Goal: Task Accomplishment & Management: Manage account settings

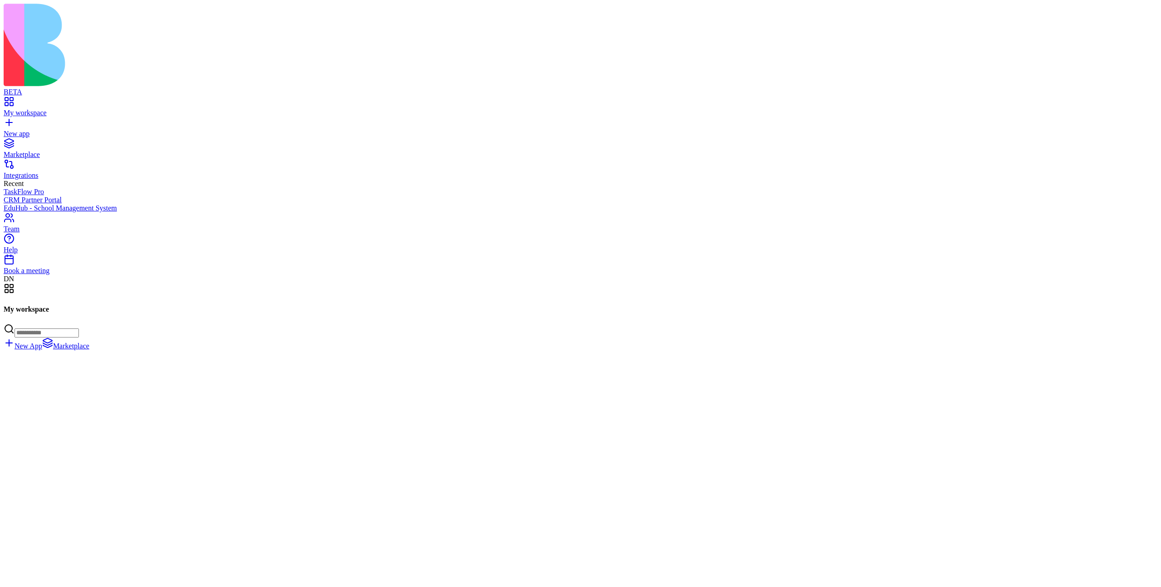
scroll to position [36156, 0]
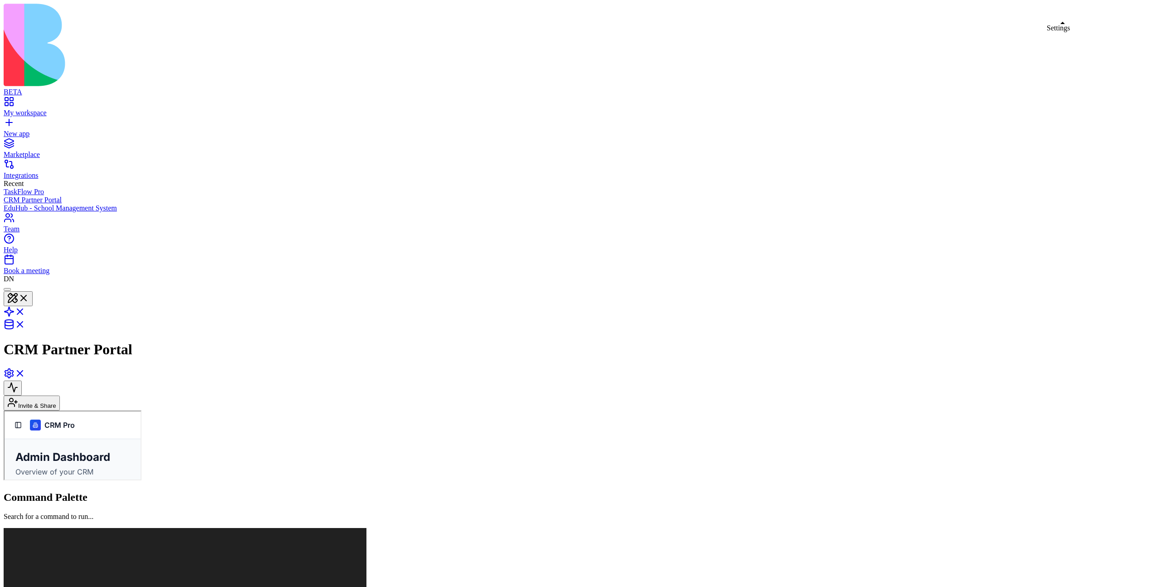
click at [25, 372] on link at bounding box center [15, 376] width 22 height 8
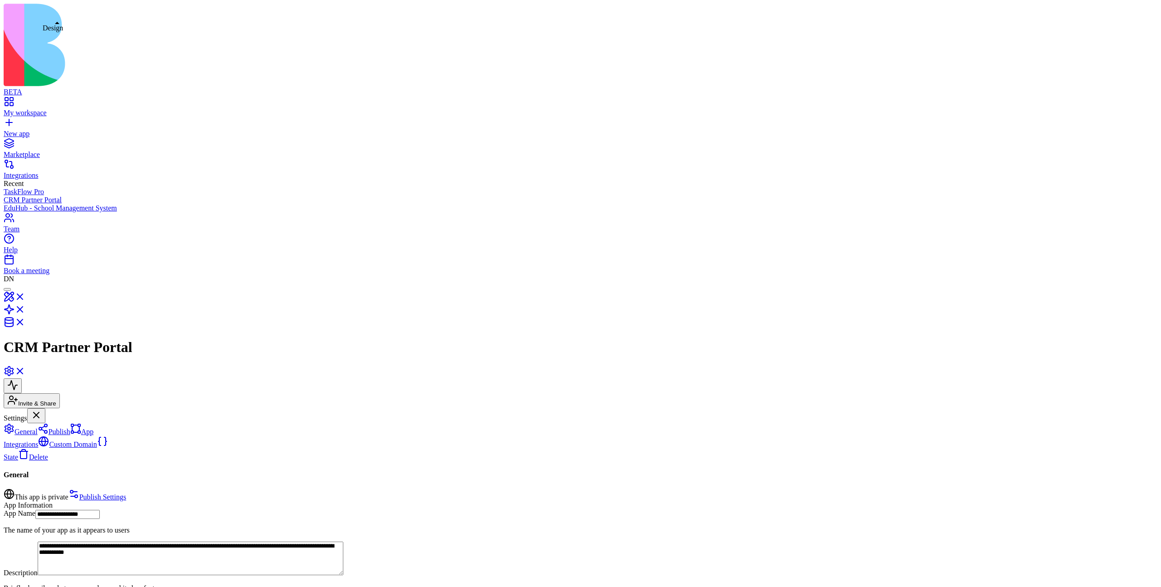
click at [25, 296] on link at bounding box center [15, 300] width 22 height 8
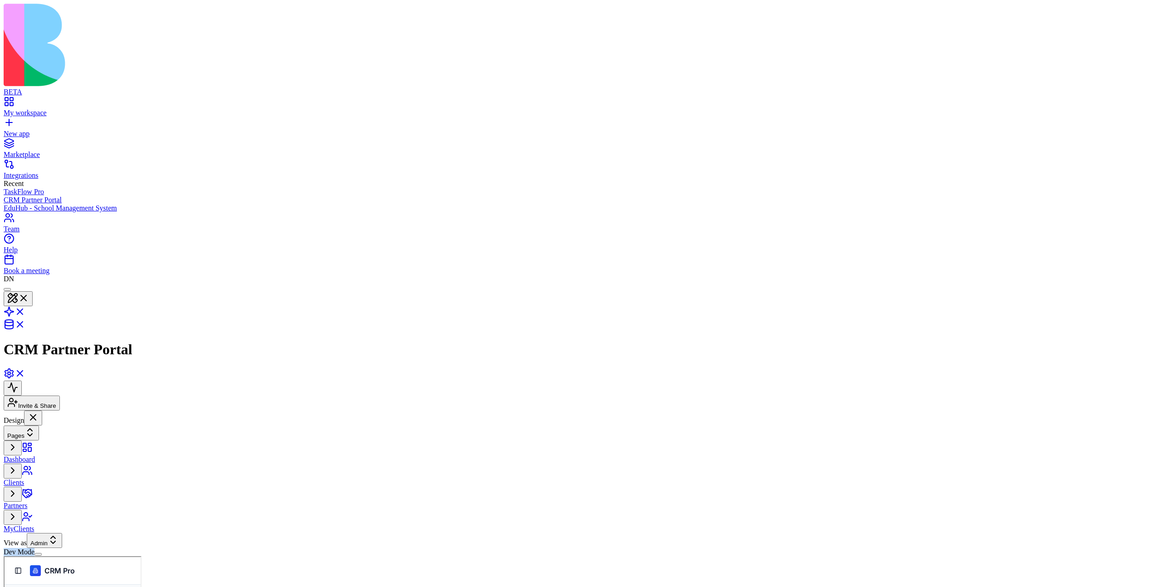
click at [71, 448] on div "Dashboard Clients Partners MyClients" at bounding box center [56, 487] width 104 height 93
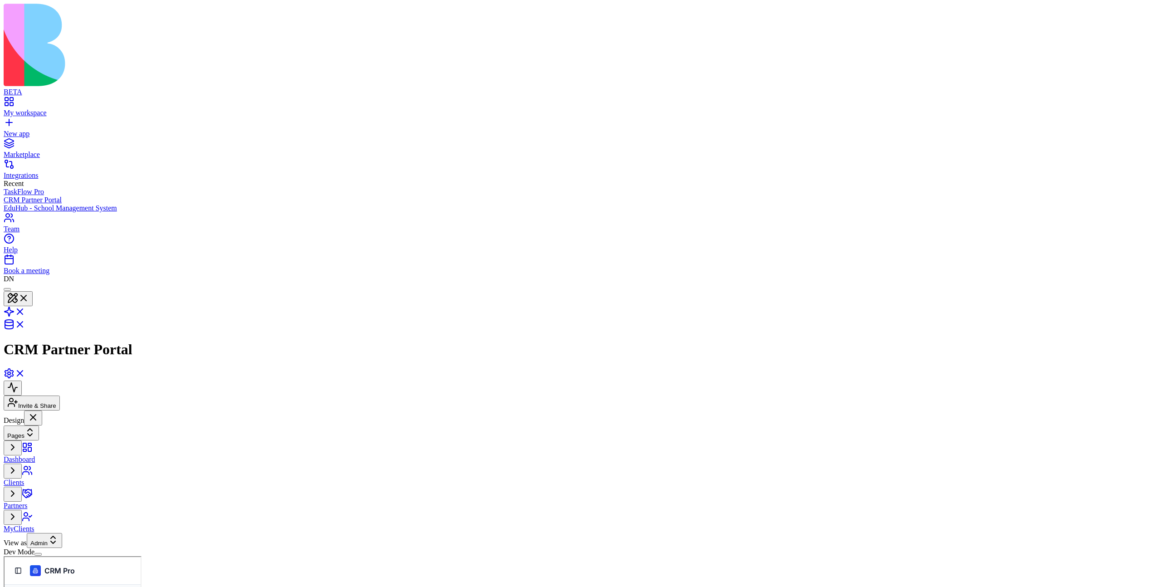
click at [4, 556] on link "Clients" at bounding box center [4, 556] width 0 height 0
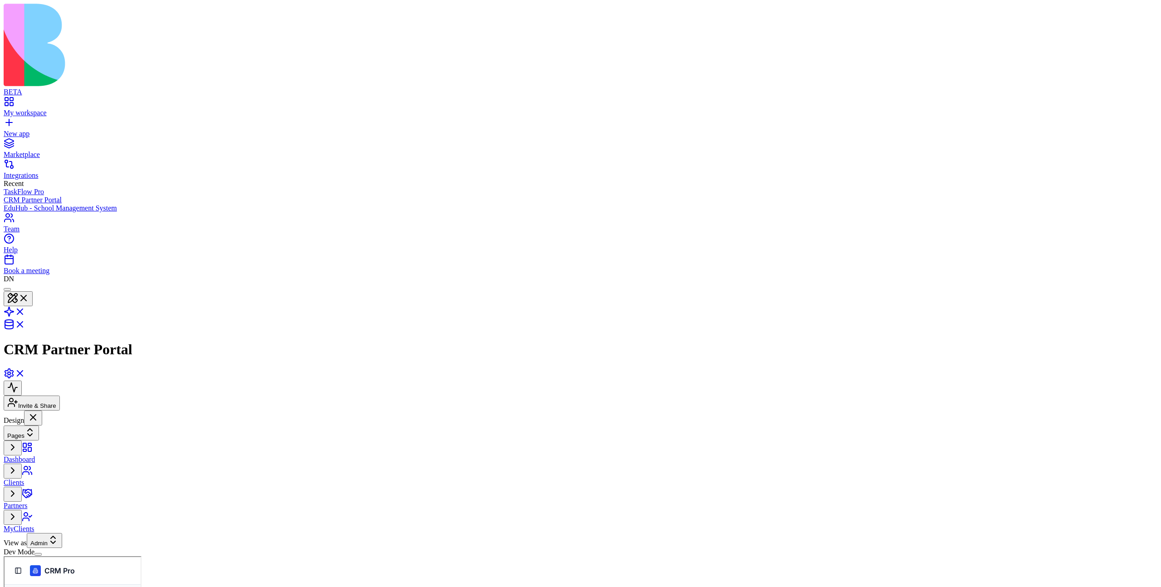
click at [4, 556] on link "Partners" at bounding box center [4, 556] width 0 height 0
click at [4, 556] on span "Dashboard" at bounding box center [4, 556] width 0 height 0
click at [4, 556] on link "Clients" at bounding box center [4, 556] width 0 height 0
click at [25, 372] on link at bounding box center [15, 376] width 22 height 8
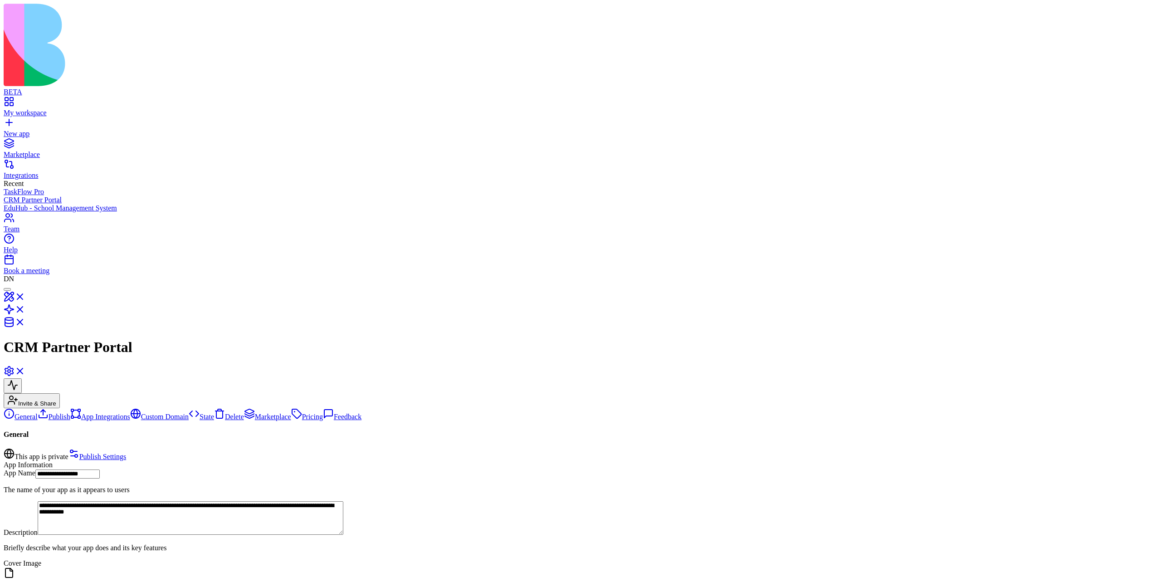
click at [70, 413] on link "Publish" at bounding box center [54, 417] width 33 height 8
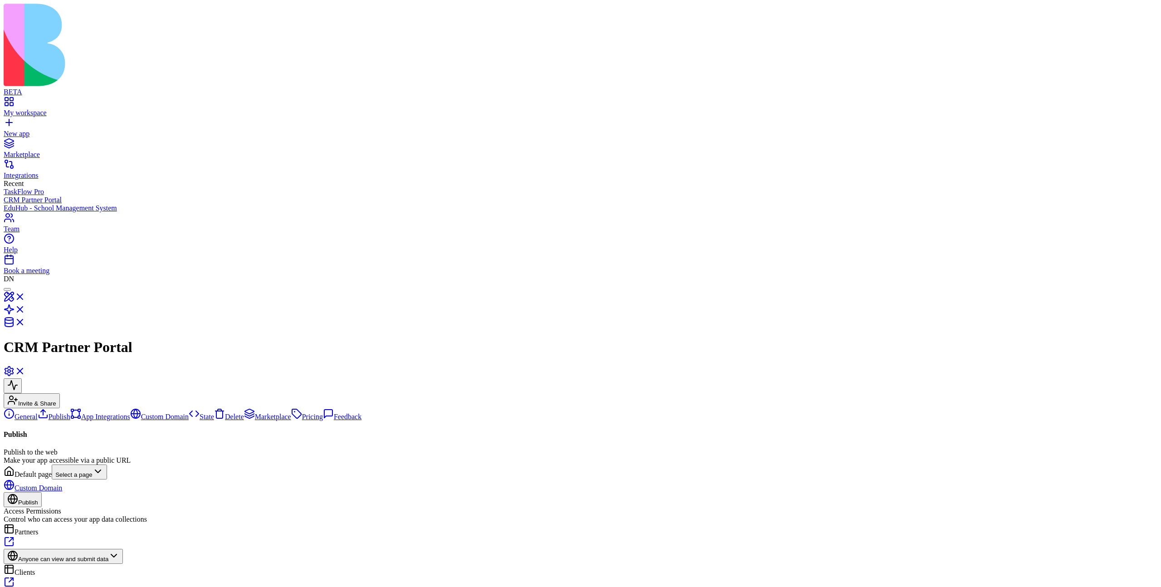
click at [38, 413] on link "General" at bounding box center [21, 417] width 34 height 8
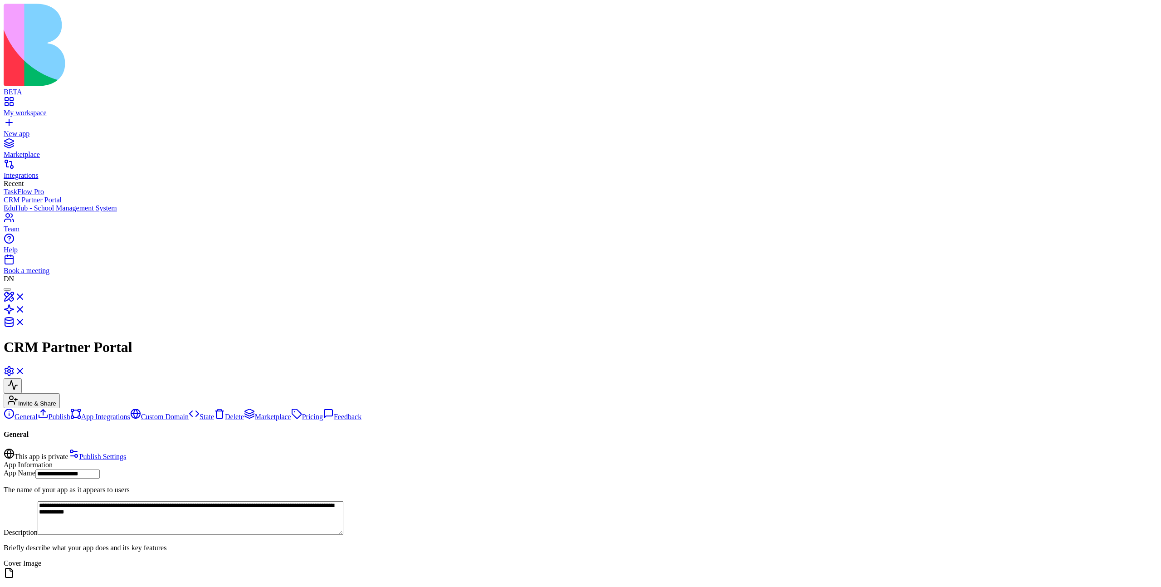
click at [70, 413] on link "App Integrations" at bounding box center [100, 417] width 60 height 8
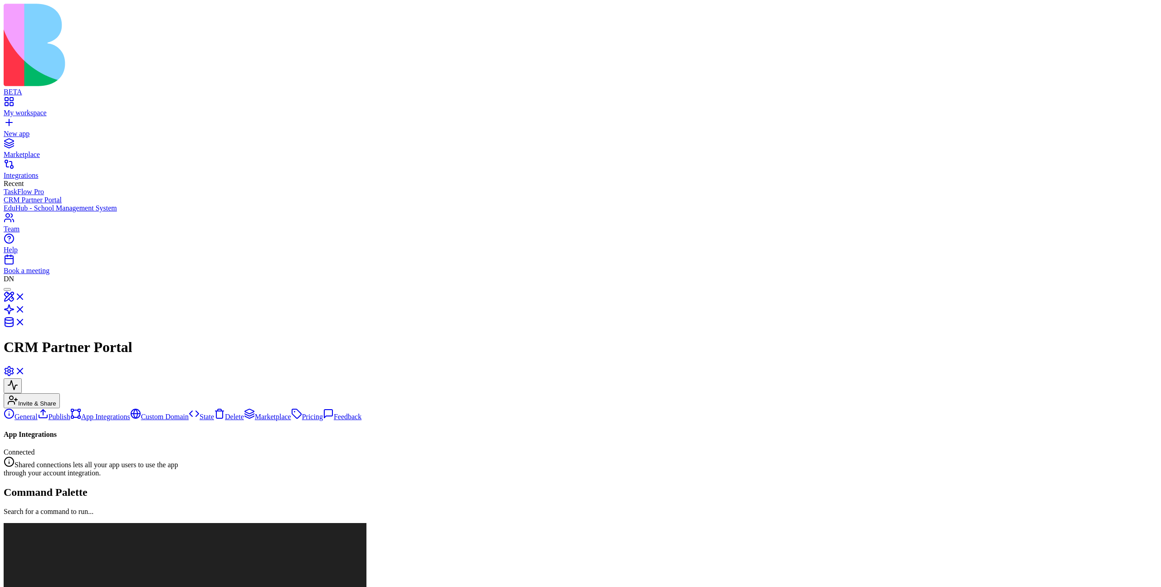
click at [130, 413] on link "Custom Domain" at bounding box center [159, 417] width 59 height 8
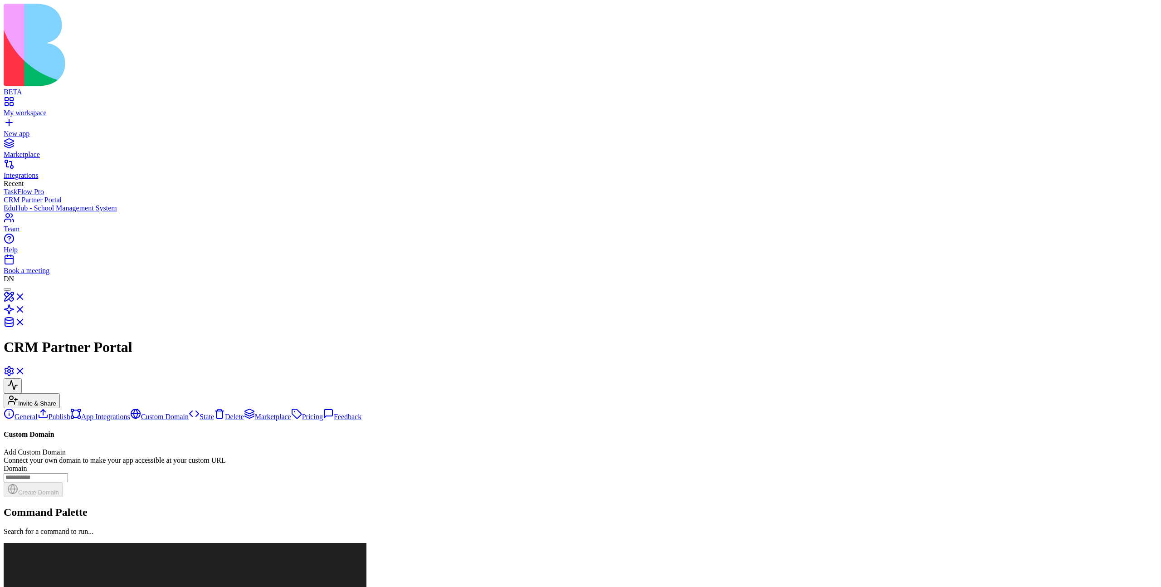
click at [189, 413] on link "State" at bounding box center [201, 417] width 25 height 8
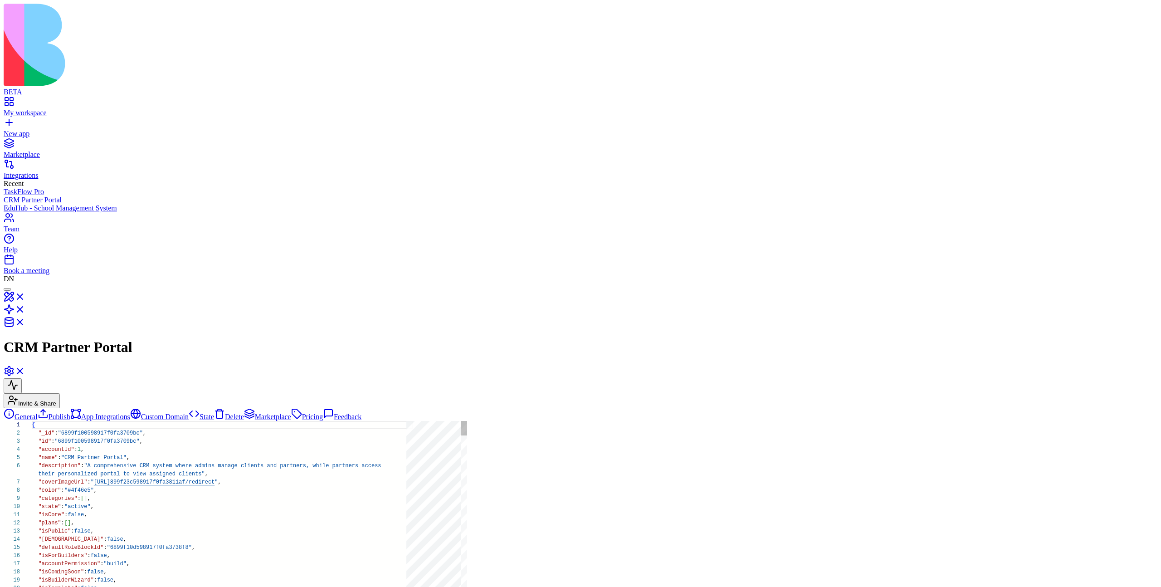
scroll to position [74, 0]
click at [214, 413] on link "Delete" at bounding box center [229, 417] width 30 height 8
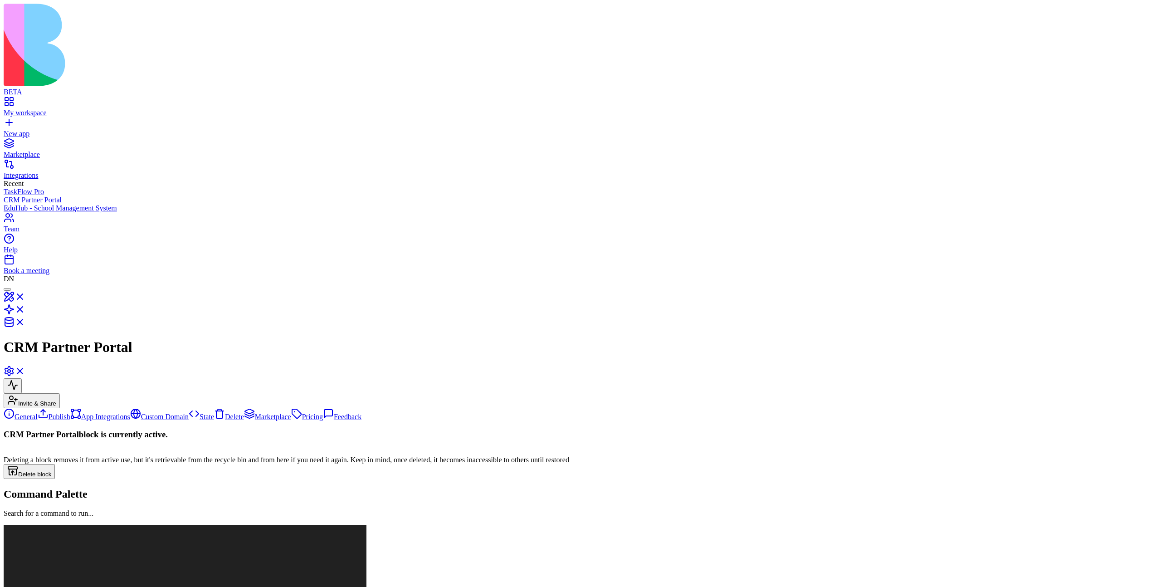
click at [38, 413] on link "General" at bounding box center [21, 417] width 34 height 8
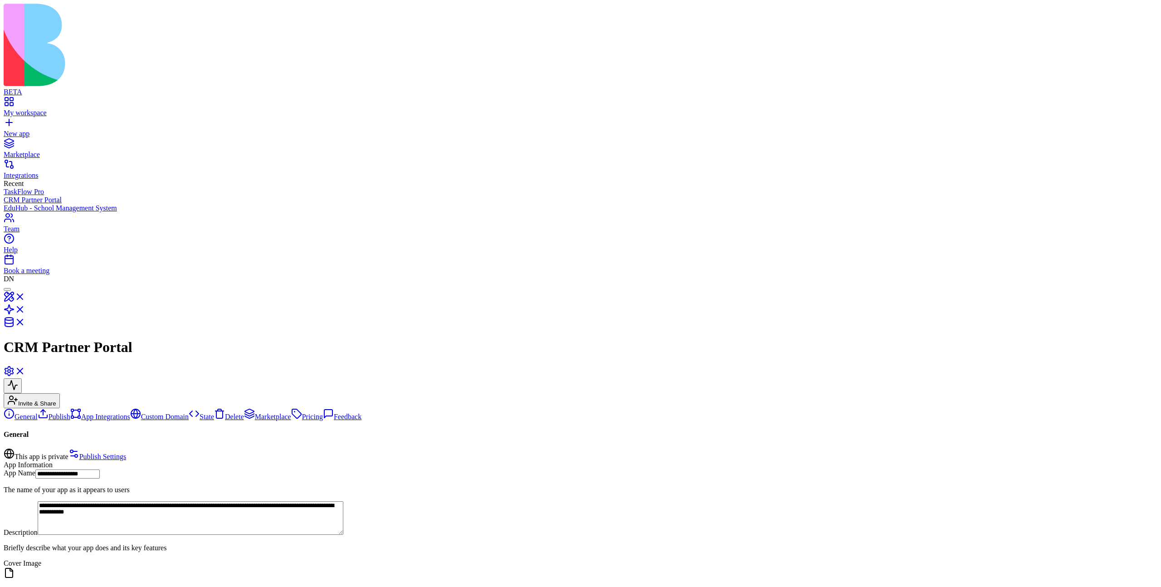
click at [70, 413] on link "Publish" at bounding box center [54, 417] width 33 height 8
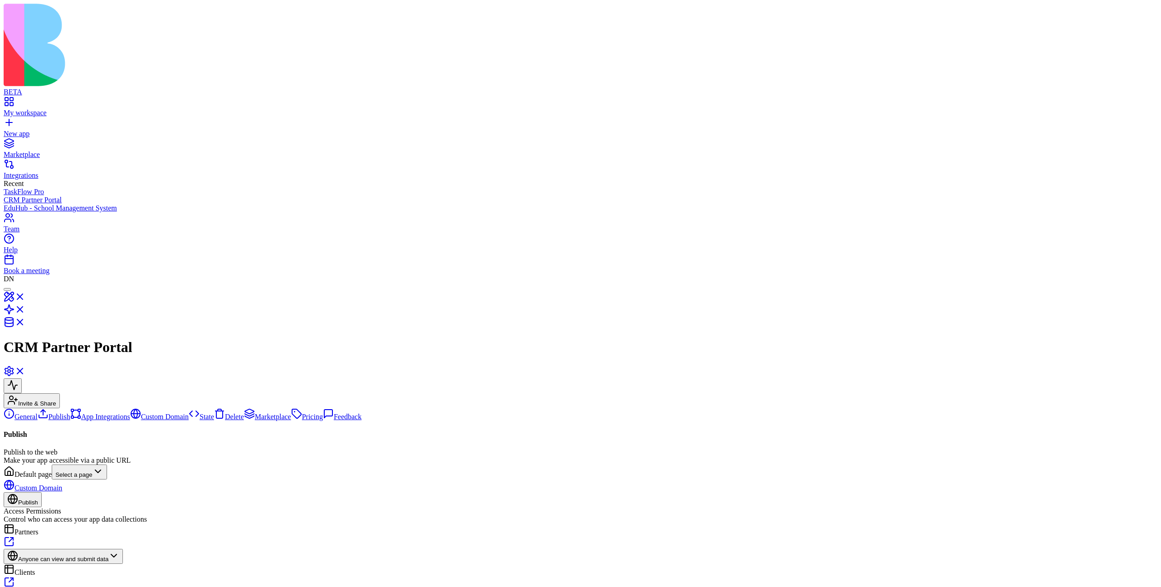
click at [130, 413] on link "Custom Domain" at bounding box center [159, 417] width 59 height 8
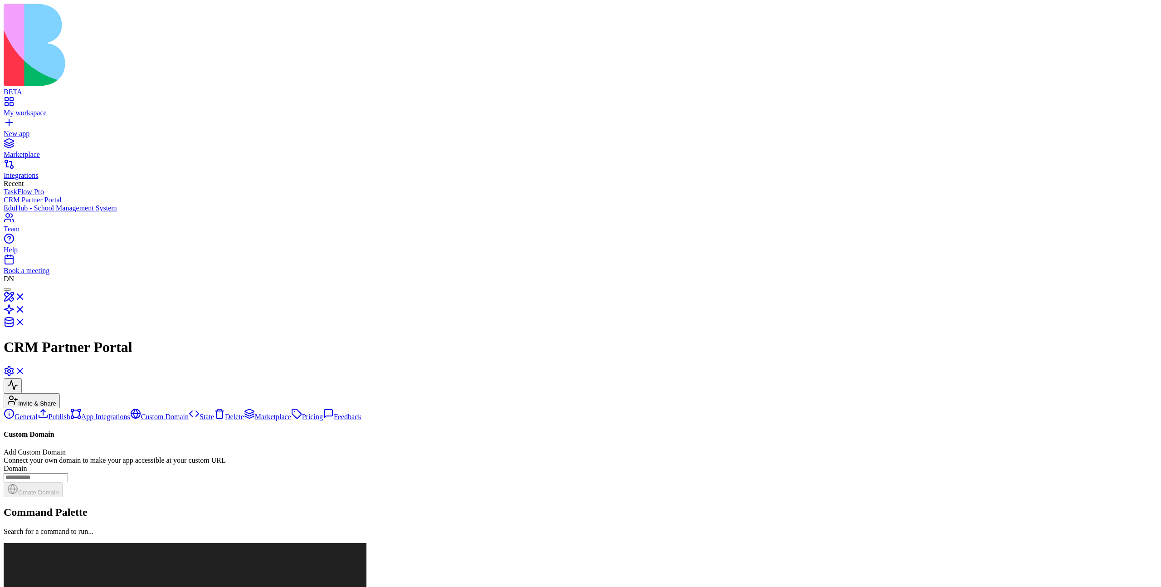
click at [323, 413] on link "Feedback" at bounding box center [342, 417] width 39 height 8
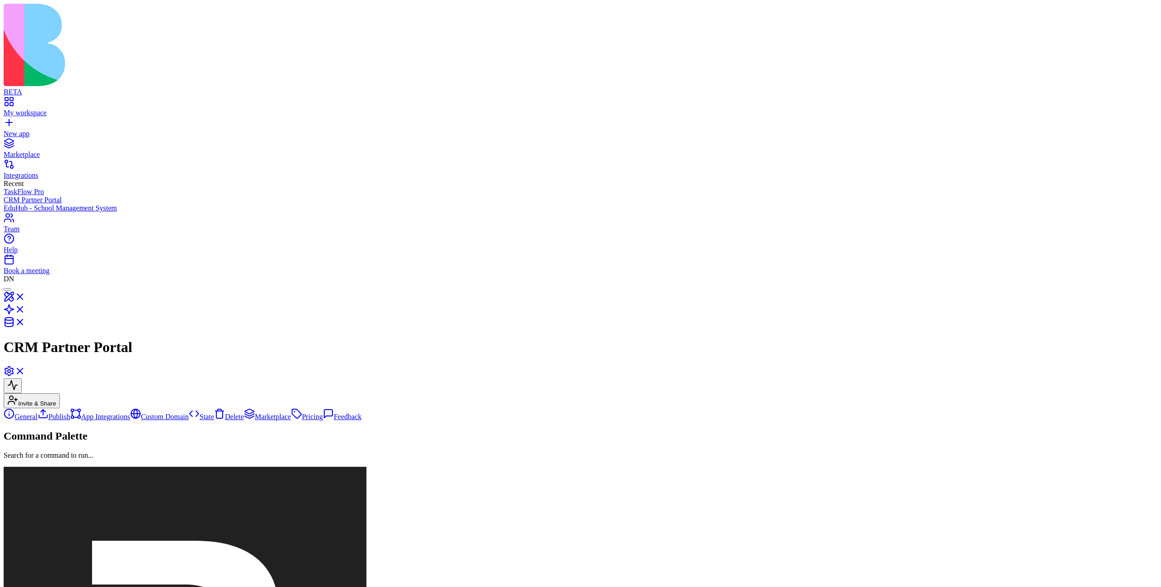
click at [291, 413] on link "Pricing" at bounding box center [307, 417] width 32 height 8
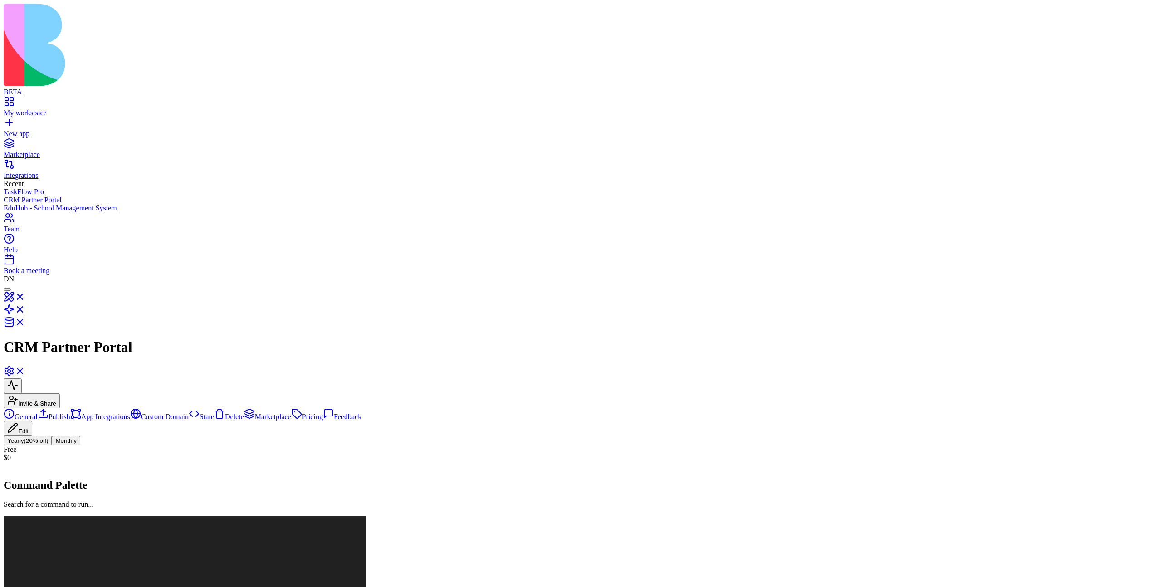
click at [38, 413] on link "General" at bounding box center [21, 417] width 34 height 8
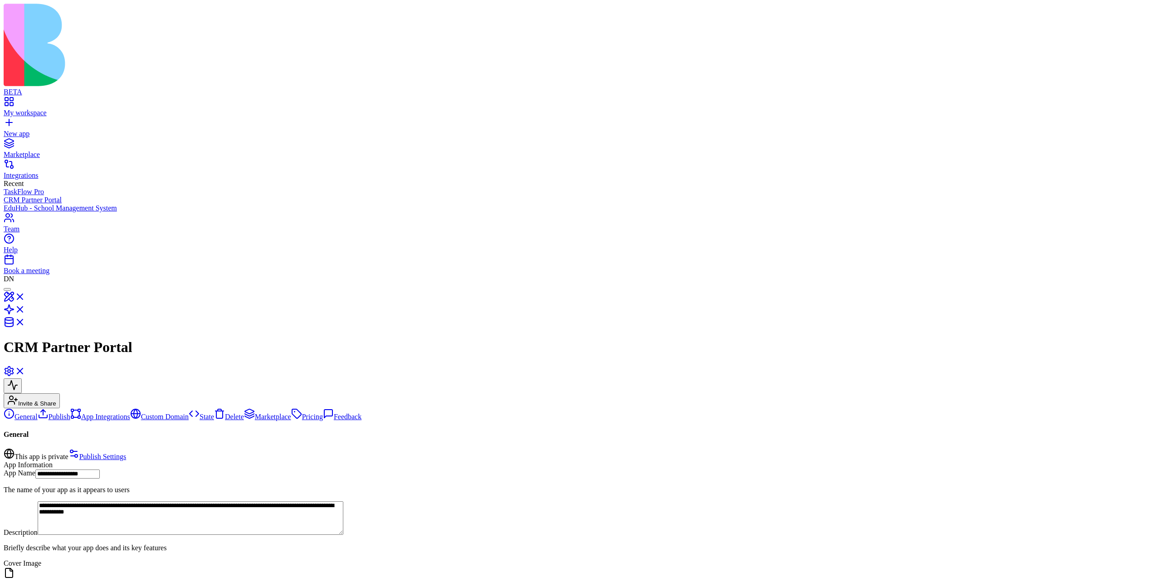
click at [68, 413] on link "Publish" at bounding box center [54, 417] width 33 height 8
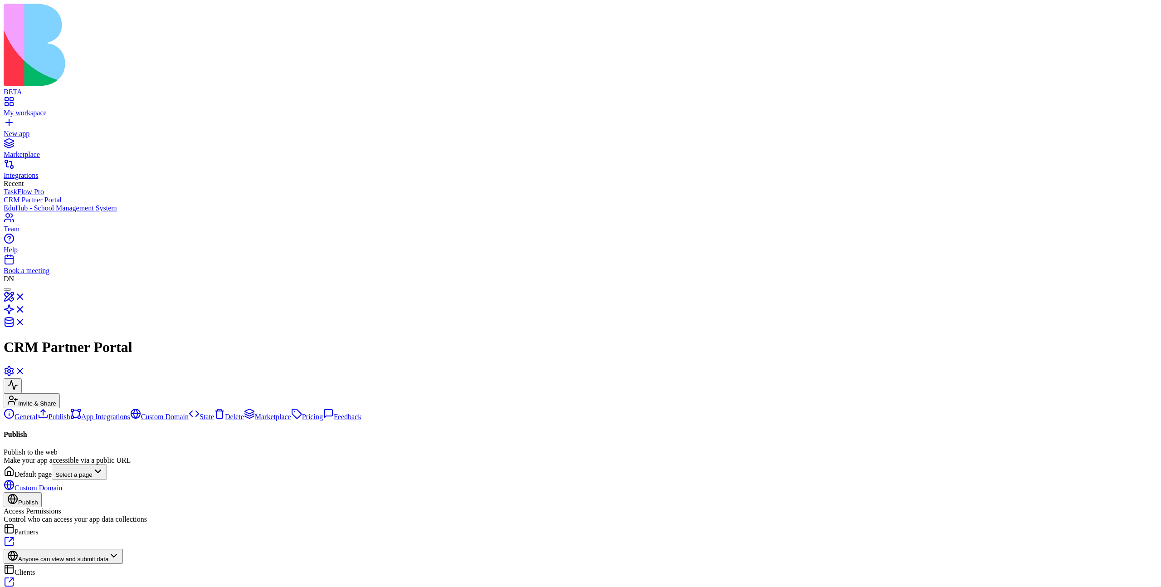
click at [72, 413] on link "App Integrations" at bounding box center [100, 417] width 60 height 8
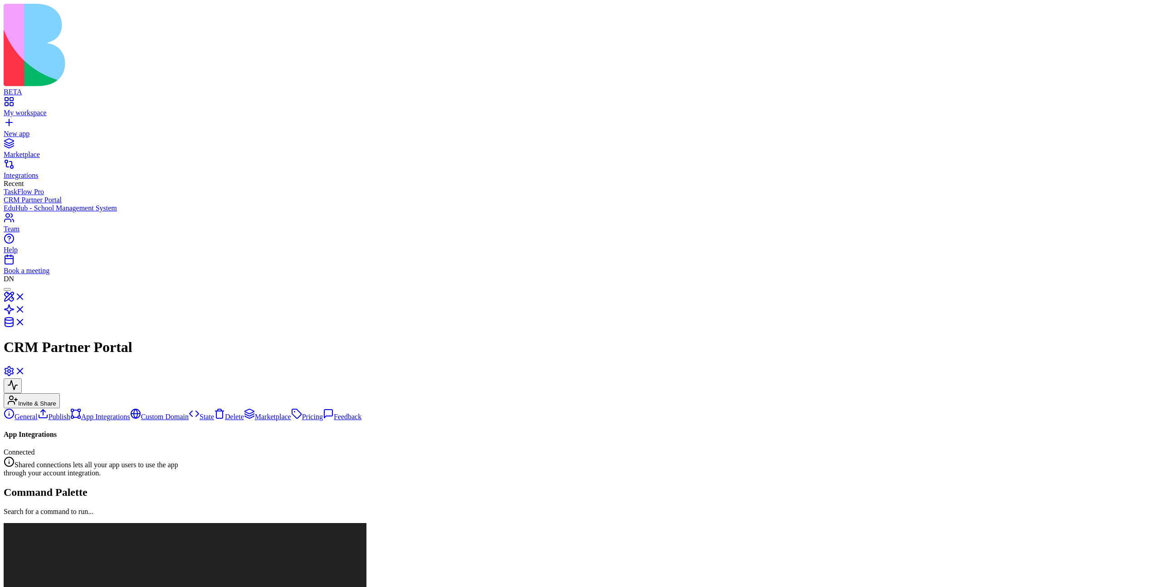
click at [65, 413] on link "Publish" at bounding box center [54, 417] width 33 height 8
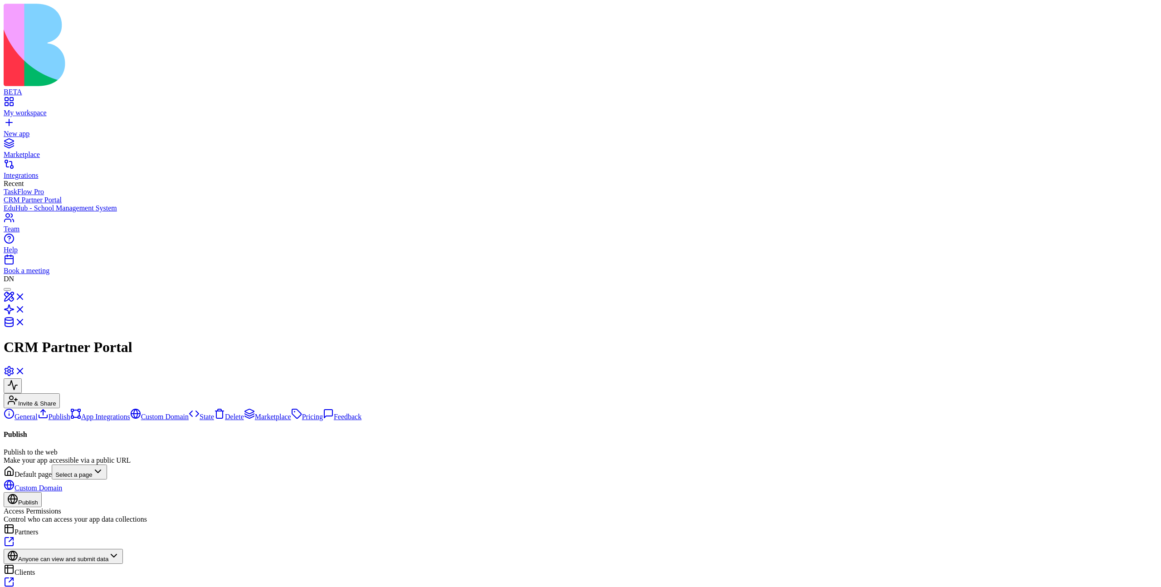
click at [38, 413] on link "General" at bounding box center [21, 417] width 34 height 8
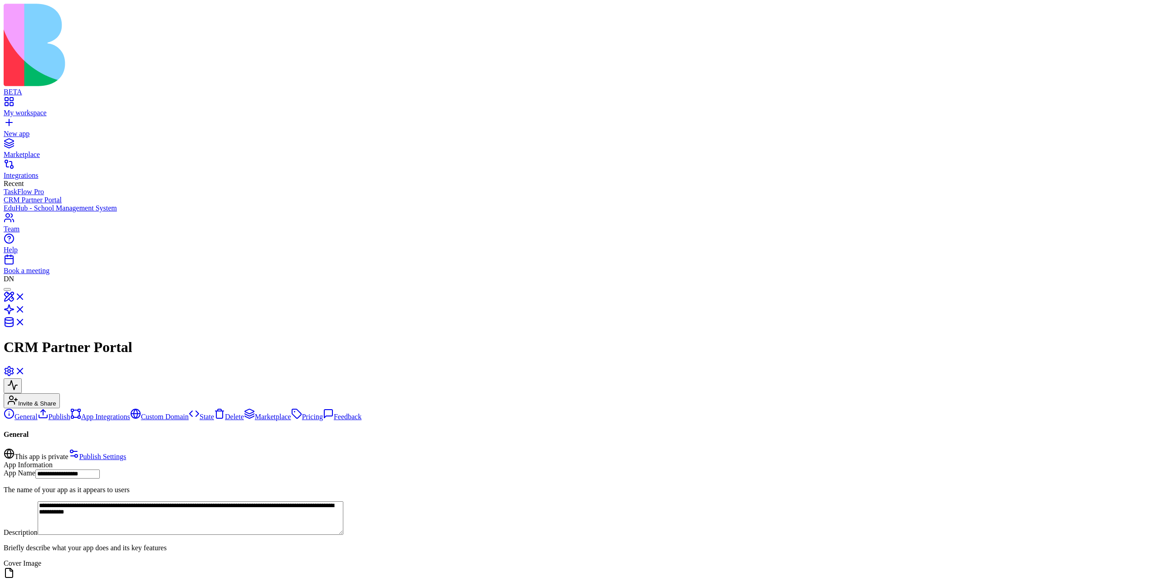
click at [130, 413] on link "Custom Domain" at bounding box center [159, 417] width 59 height 8
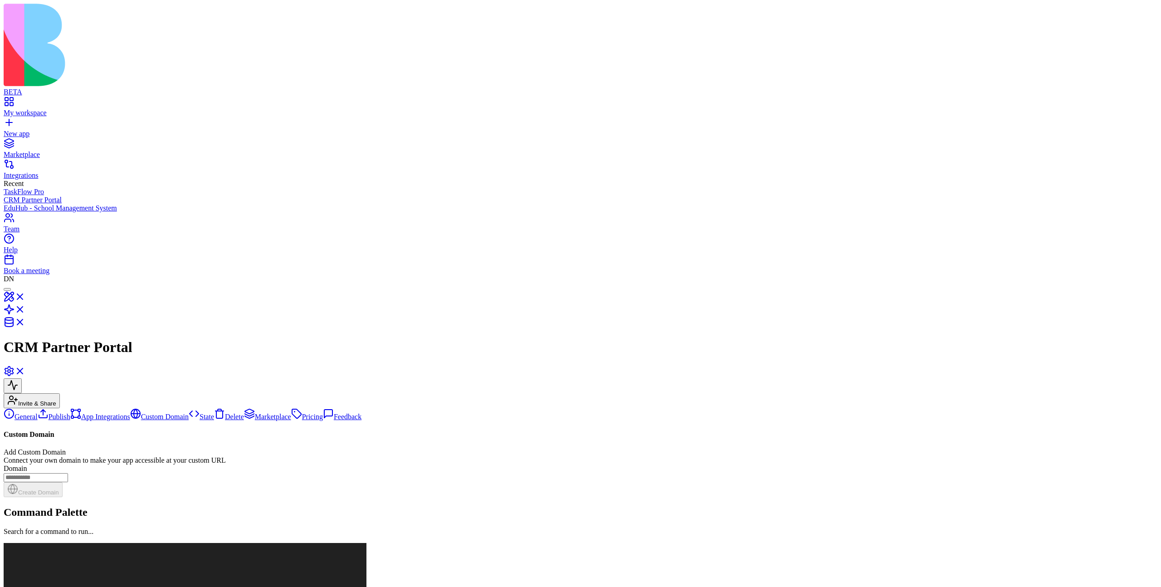
click at [189, 413] on link "State" at bounding box center [201, 417] width 25 height 8
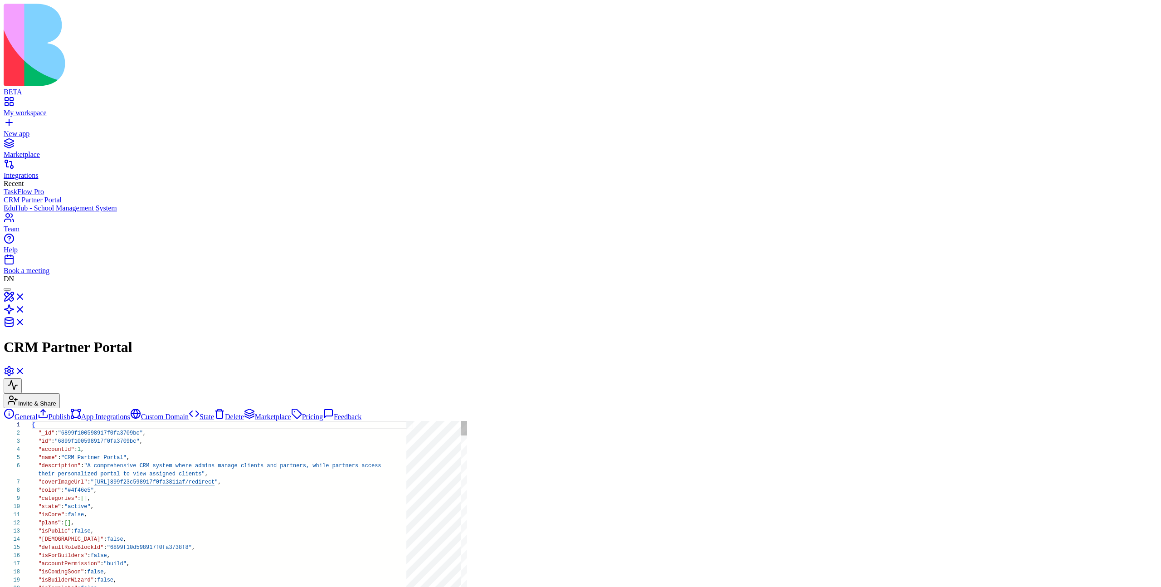
scroll to position [74, 0]
click at [214, 413] on link "Delete" at bounding box center [229, 417] width 30 height 8
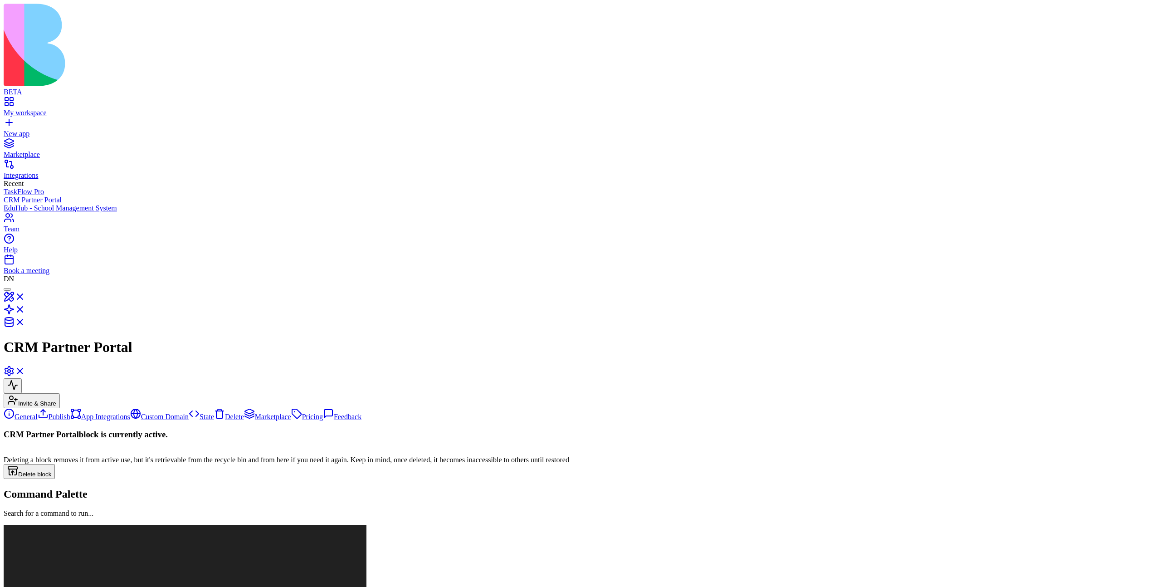
click at [244, 413] on link "Marketplace" at bounding box center [267, 417] width 47 height 8
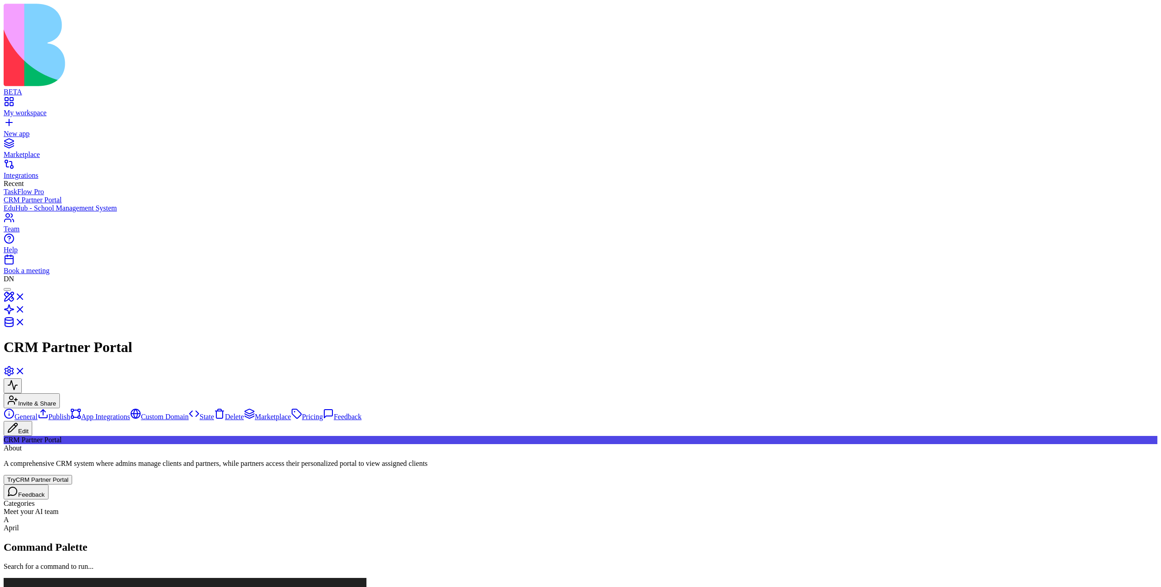
click at [291, 413] on link "Pricing" at bounding box center [307, 417] width 32 height 8
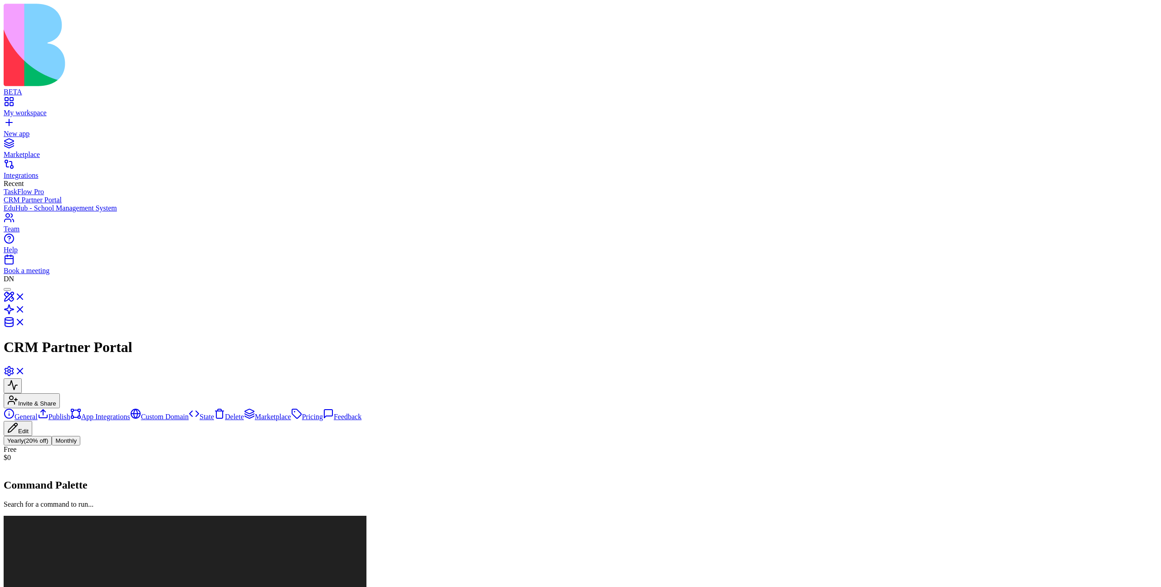
click at [323, 413] on link "Feedback" at bounding box center [342, 417] width 39 height 8
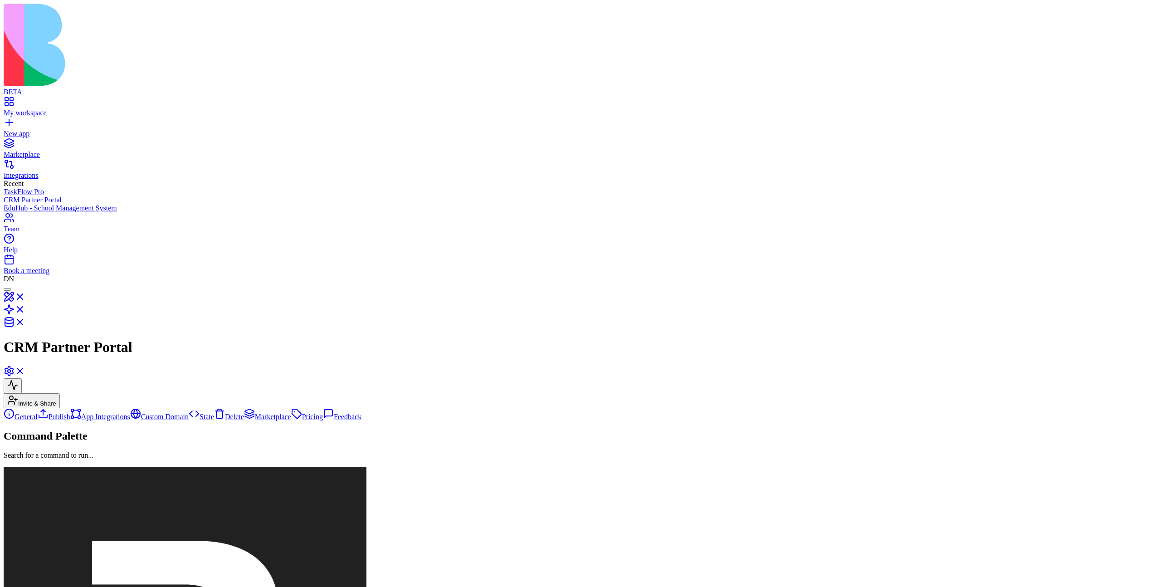
click at [68, 413] on link "Publish" at bounding box center [54, 417] width 33 height 8
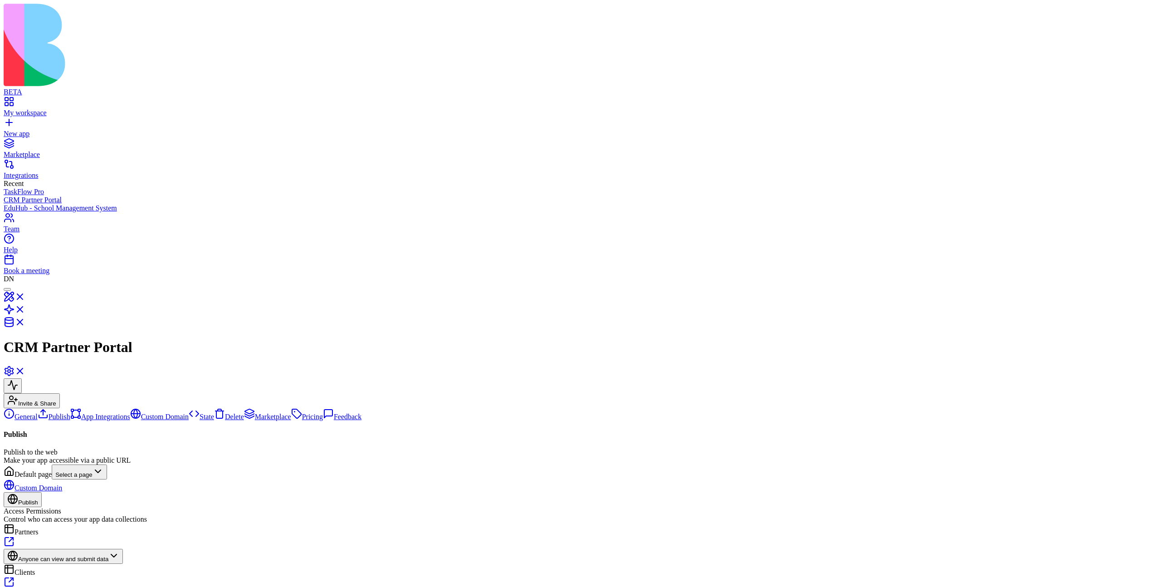
click at [38, 413] on link "General" at bounding box center [21, 417] width 34 height 8
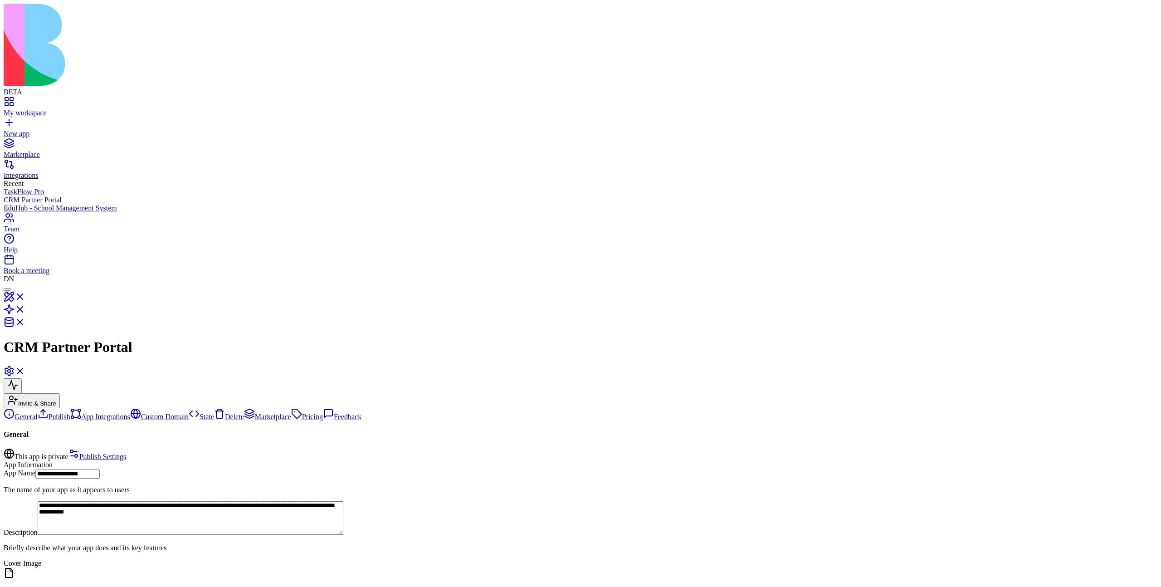
click at [189, 413] on link "State" at bounding box center [201, 417] width 25 height 8
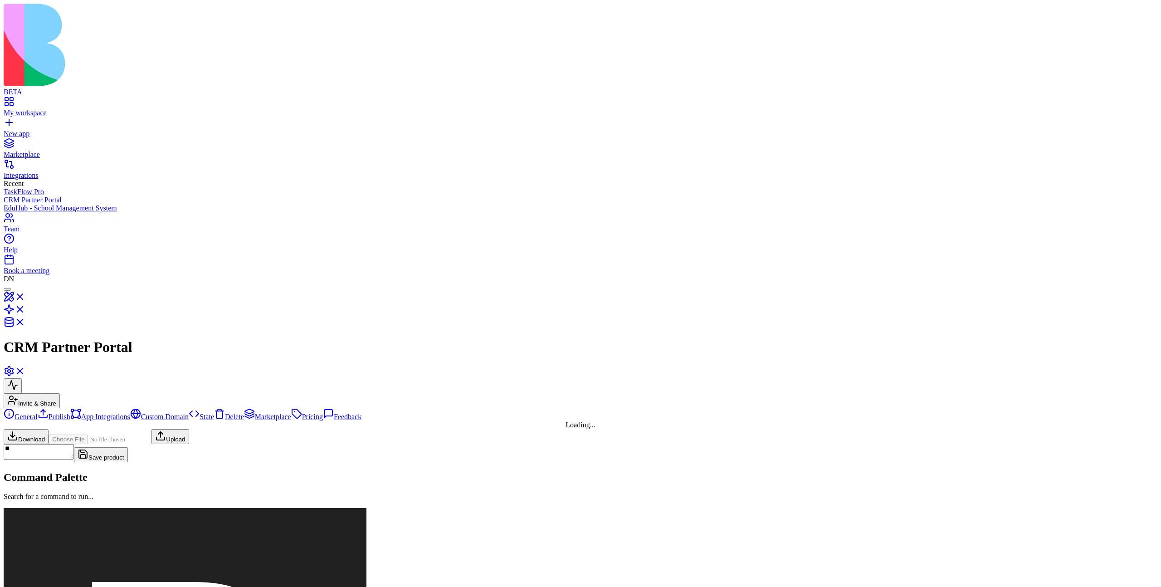
type textarea "**********"
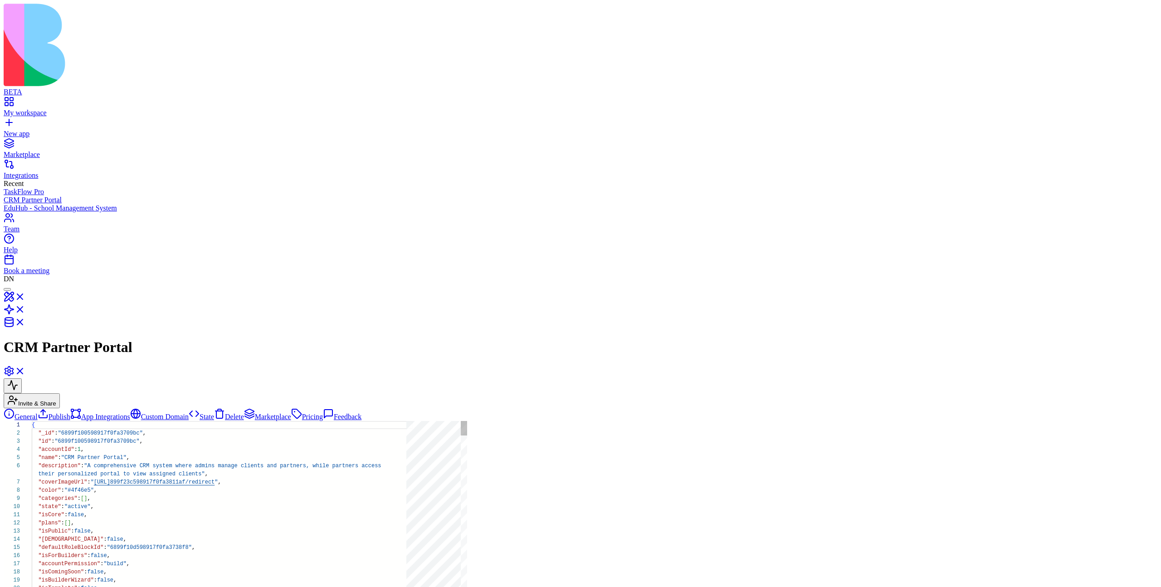
click at [38, 413] on link "General" at bounding box center [21, 417] width 34 height 8
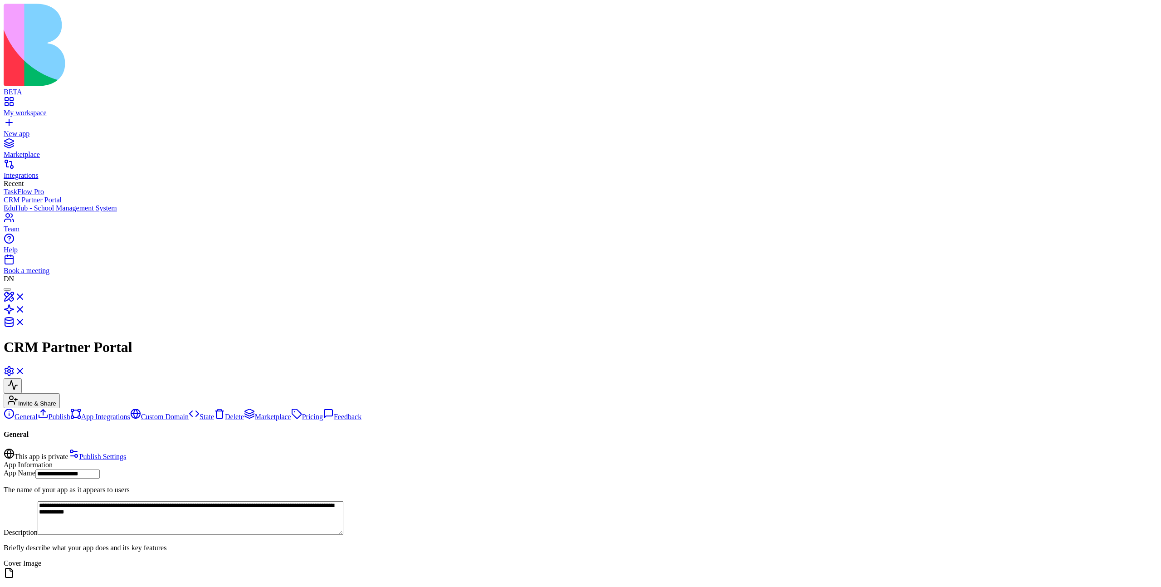
click at [77, 413] on link "App Integrations" at bounding box center [100, 417] width 60 height 8
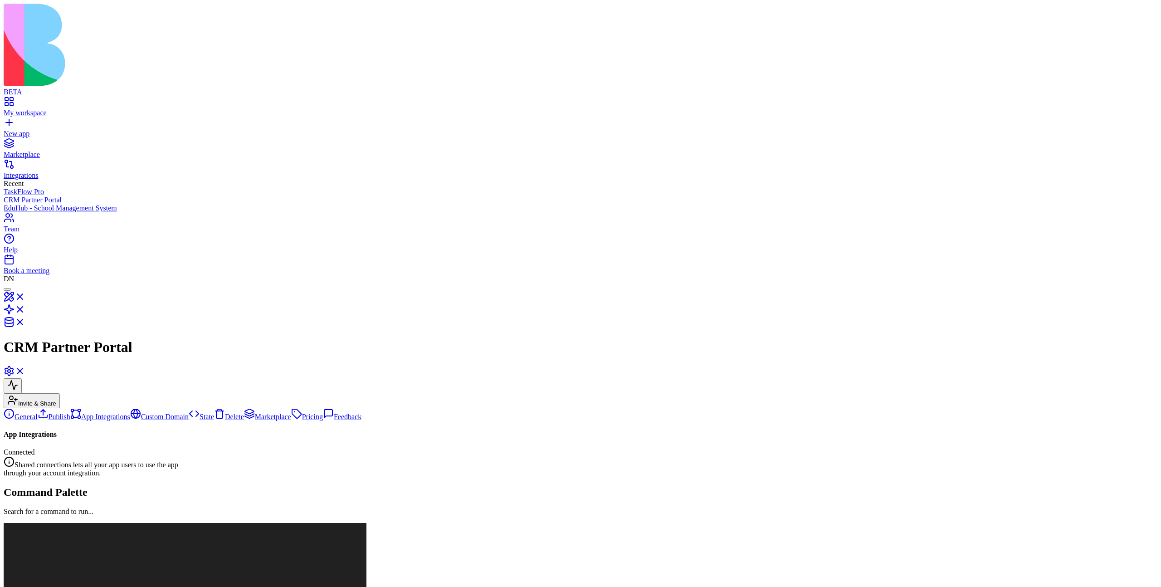
click at [130, 413] on link "Custom Domain" at bounding box center [159, 417] width 59 height 8
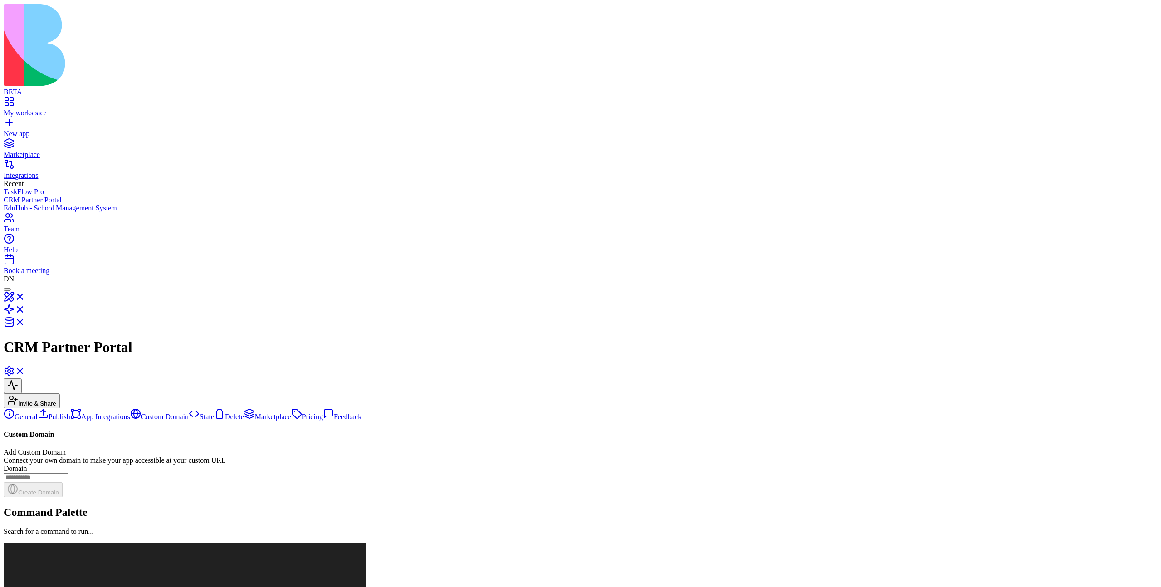
click at [80, 413] on link "App Integrations" at bounding box center [100, 417] width 60 height 8
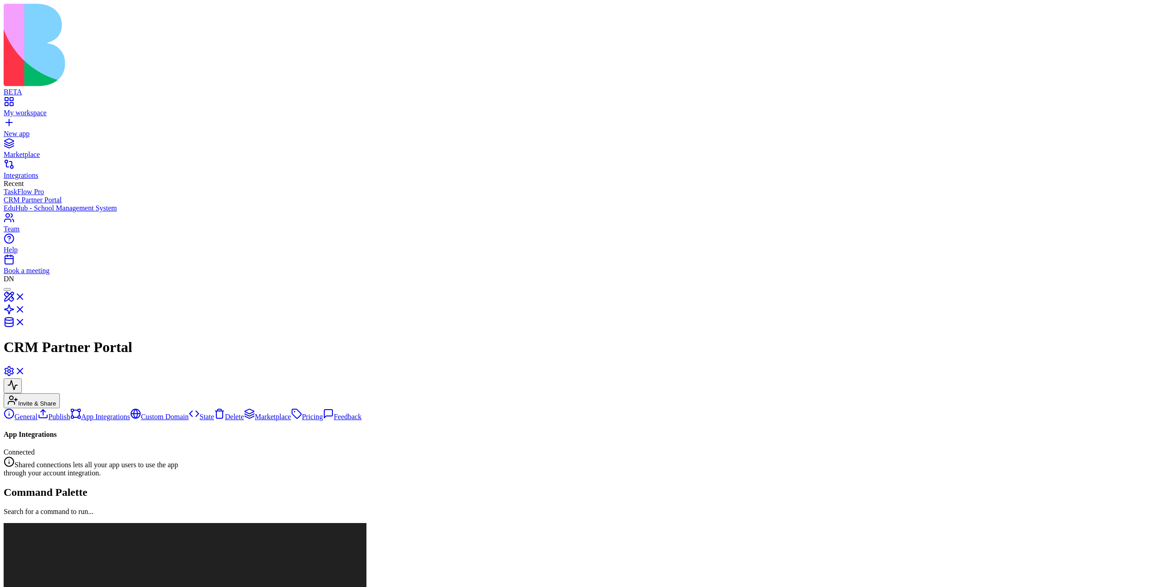
drag, startPoint x: 593, startPoint y: 121, endPoint x: 450, endPoint y: 105, distance: 144.3
click at [449, 456] on div "Shared connections lets all your app users to use the app through your account …" at bounding box center [581, 466] width 1154 height 21
click at [214, 413] on link "Delete" at bounding box center [229, 417] width 30 height 8
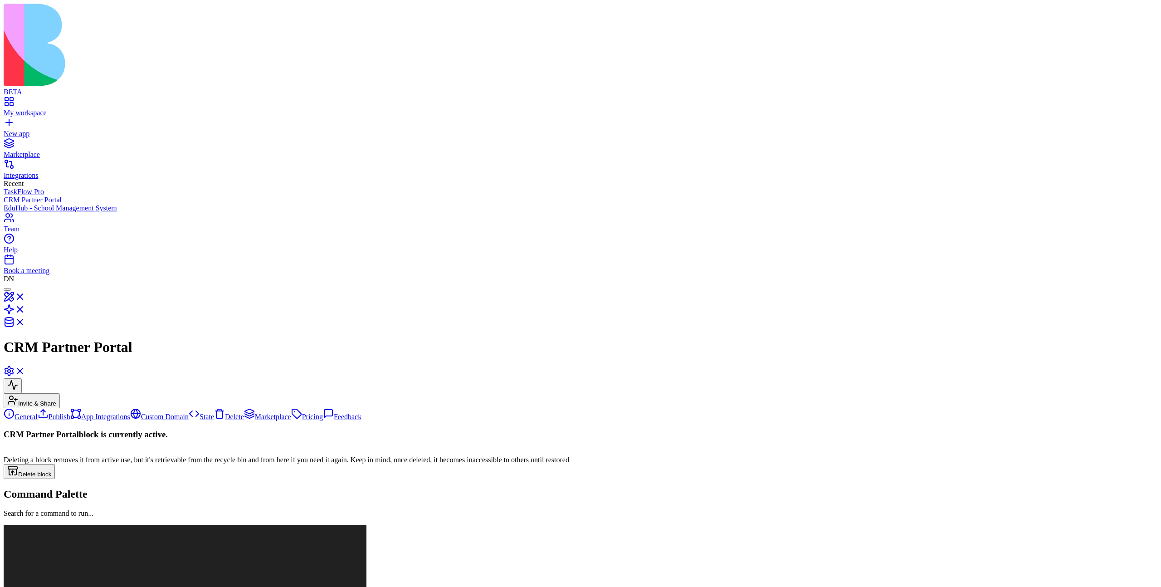
click at [71, 413] on link "App Integrations" at bounding box center [100, 417] width 60 height 8
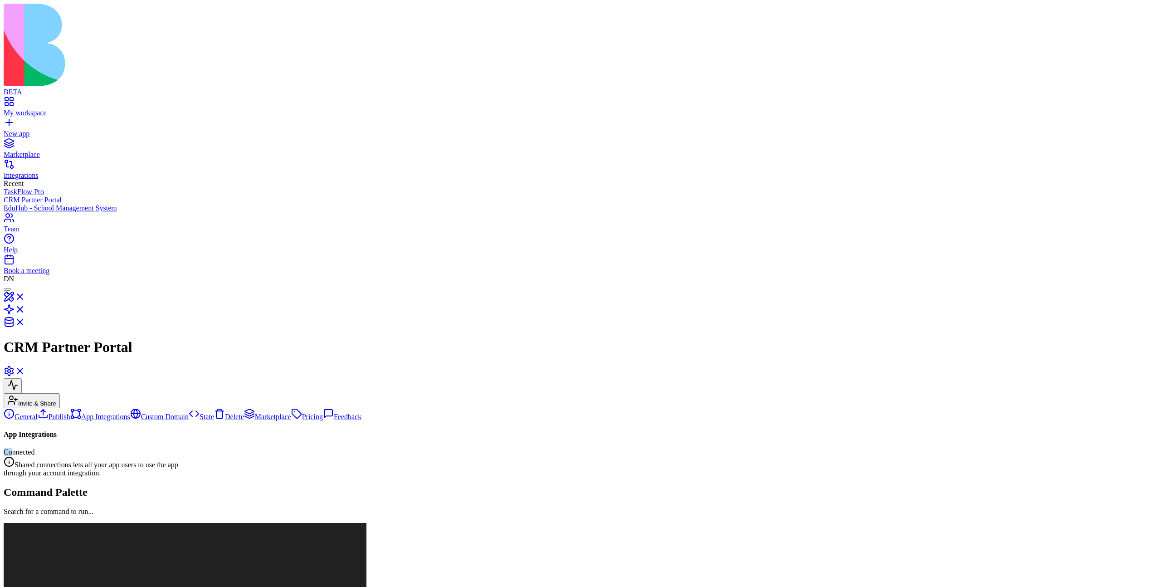
drag, startPoint x: 435, startPoint y: 83, endPoint x: 483, endPoint y: 78, distance: 48.3
click at [484, 448] on div "Connected" at bounding box center [581, 452] width 1154 height 8
click at [483, 448] on div "Connected" at bounding box center [581, 452] width 1154 height 8
drag, startPoint x: 449, startPoint y: 82, endPoint x: 443, endPoint y: 82, distance: 6.4
click at [443, 448] on div "Connected" at bounding box center [581, 452] width 1154 height 8
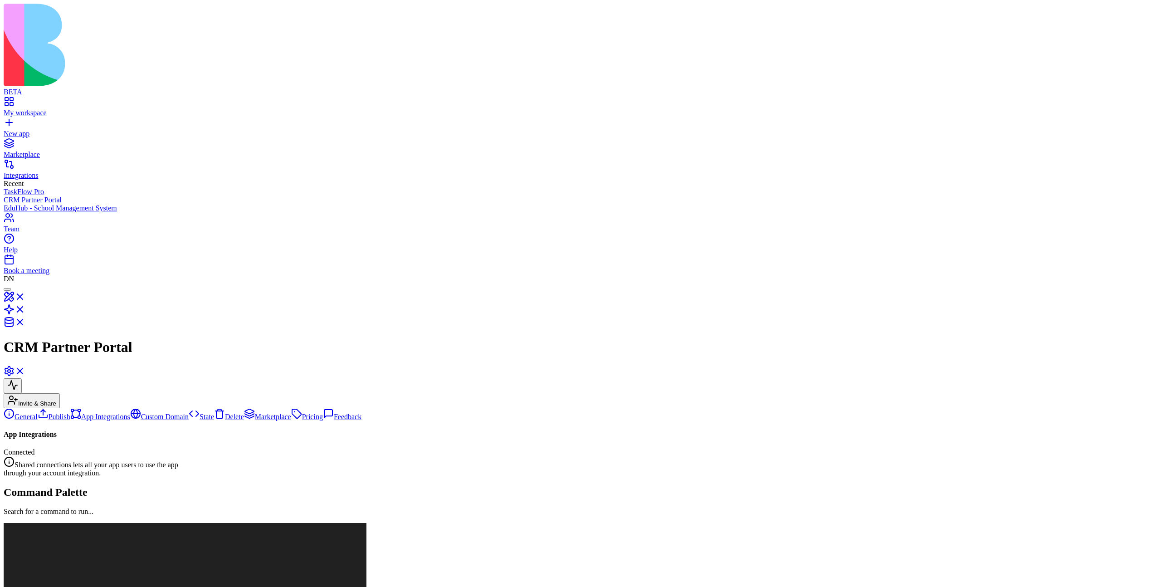
click at [189, 431] on div "App Integrations Connected Shared connections lets all your app users to use th…" at bounding box center [581, 454] width 1154 height 47
click at [277, 413] on link "Pricing" at bounding box center [293, 417] width 32 height 8
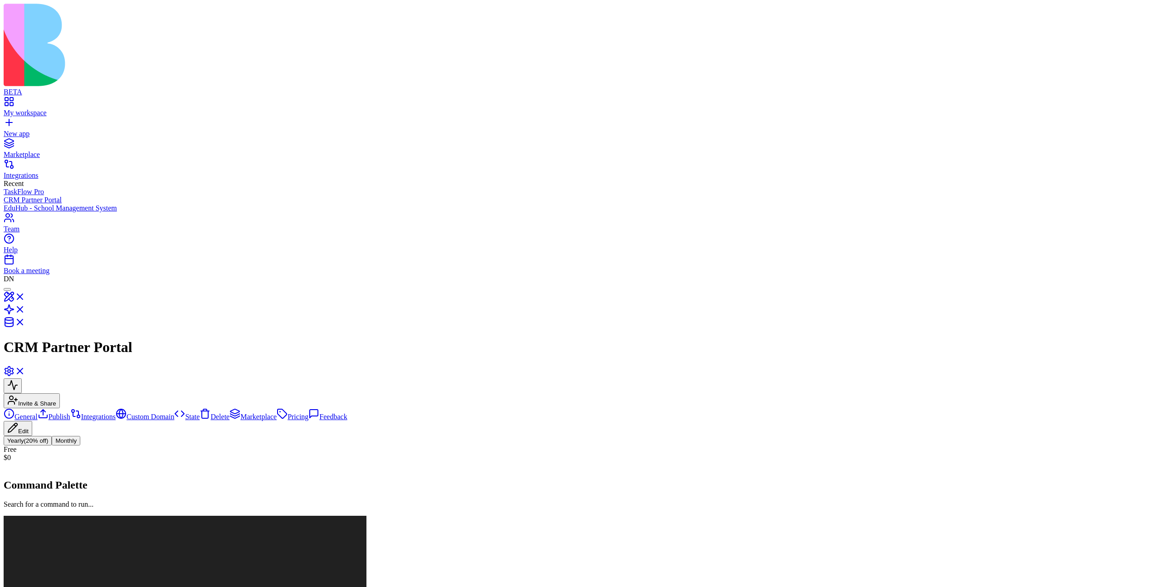
click at [309, 413] on link "Feedback" at bounding box center [328, 417] width 39 height 8
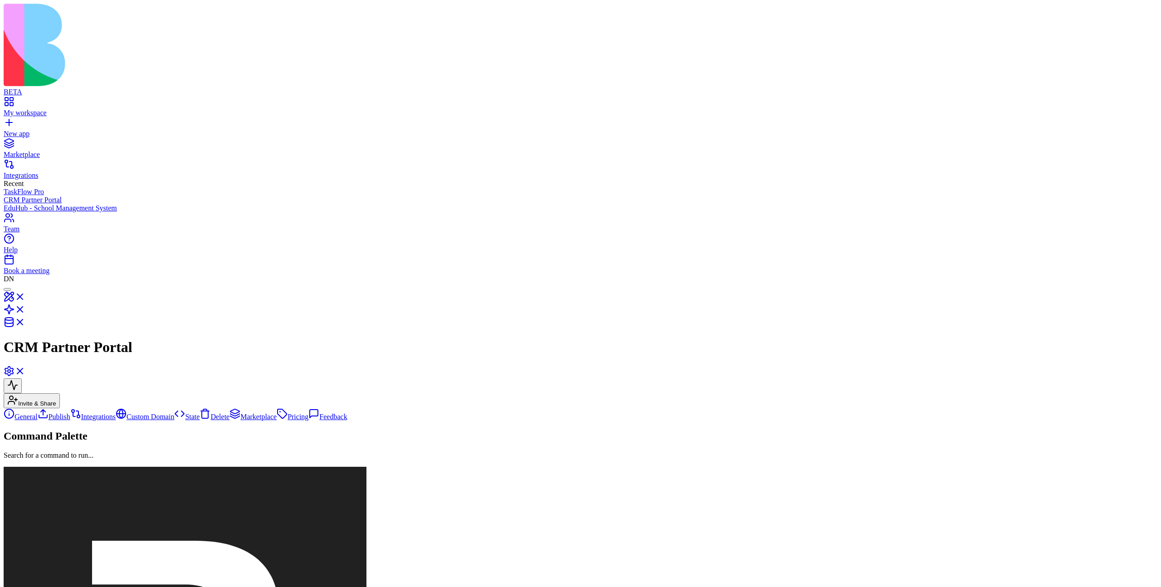
click at [230, 413] on link "Marketplace" at bounding box center [253, 417] width 47 height 8
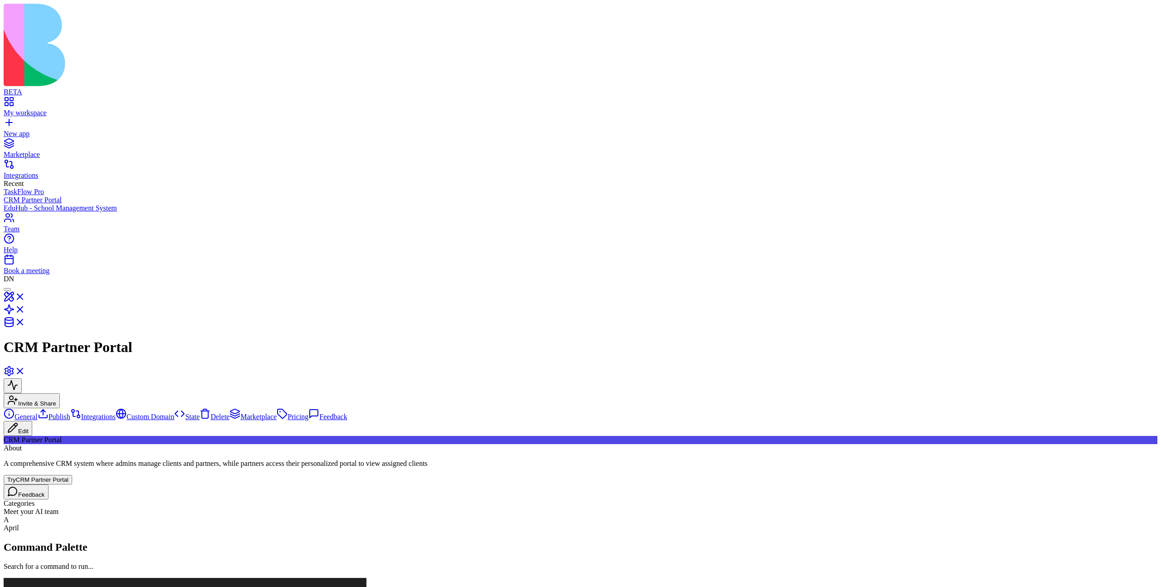
click at [309, 413] on link "Feedback" at bounding box center [328, 417] width 39 height 8
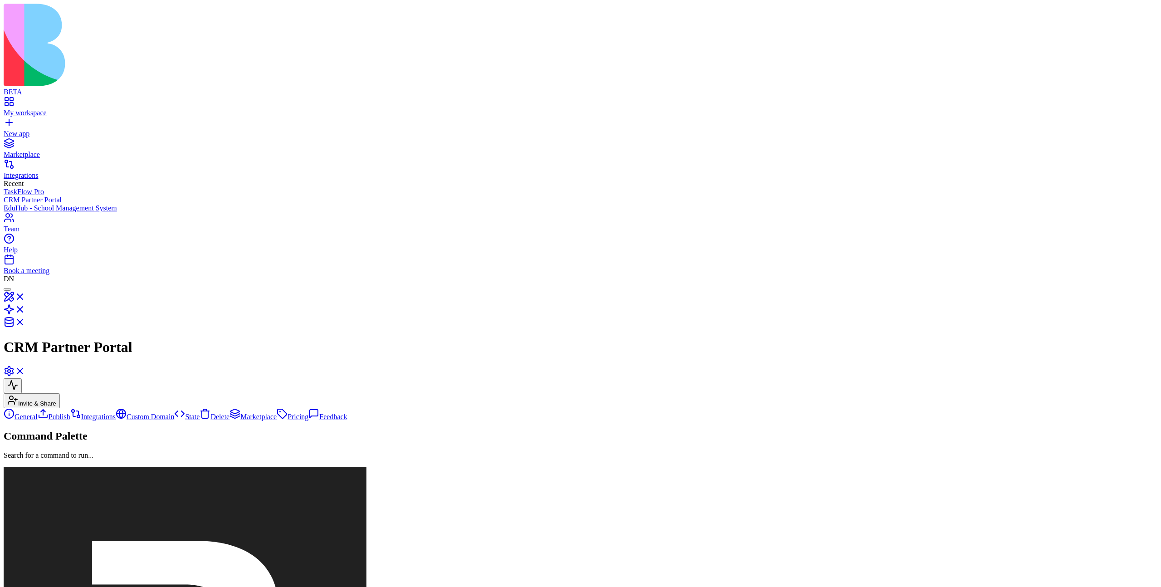
click at [277, 413] on link "Pricing" at bounding box center [293, 417] width 32 height 8
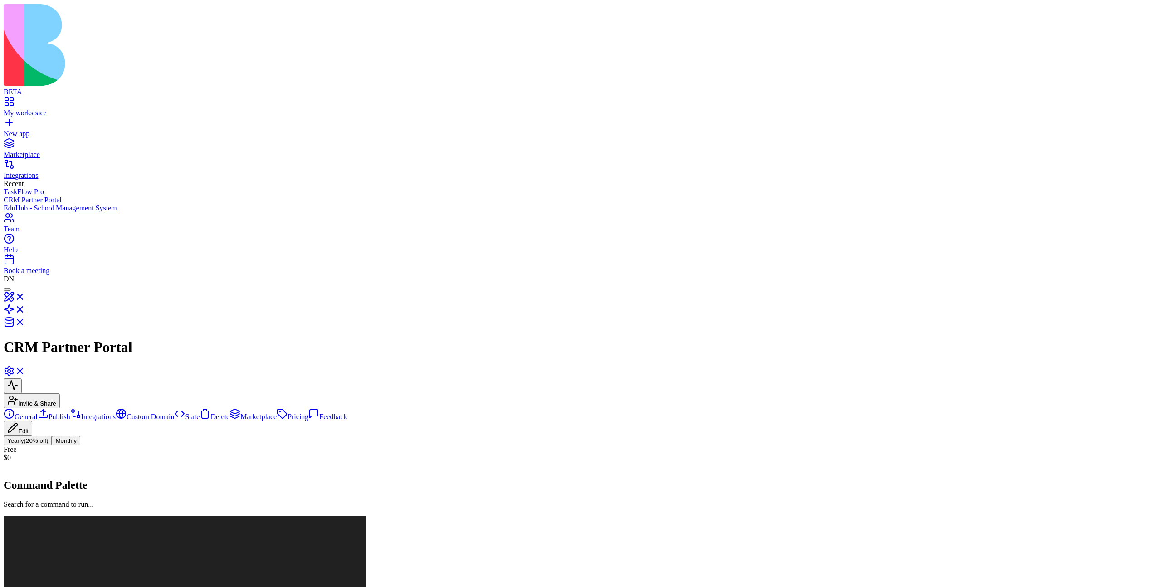
click at [309, 413] on link "Feedback" at bounding box center [328, 417] width 39 height 8
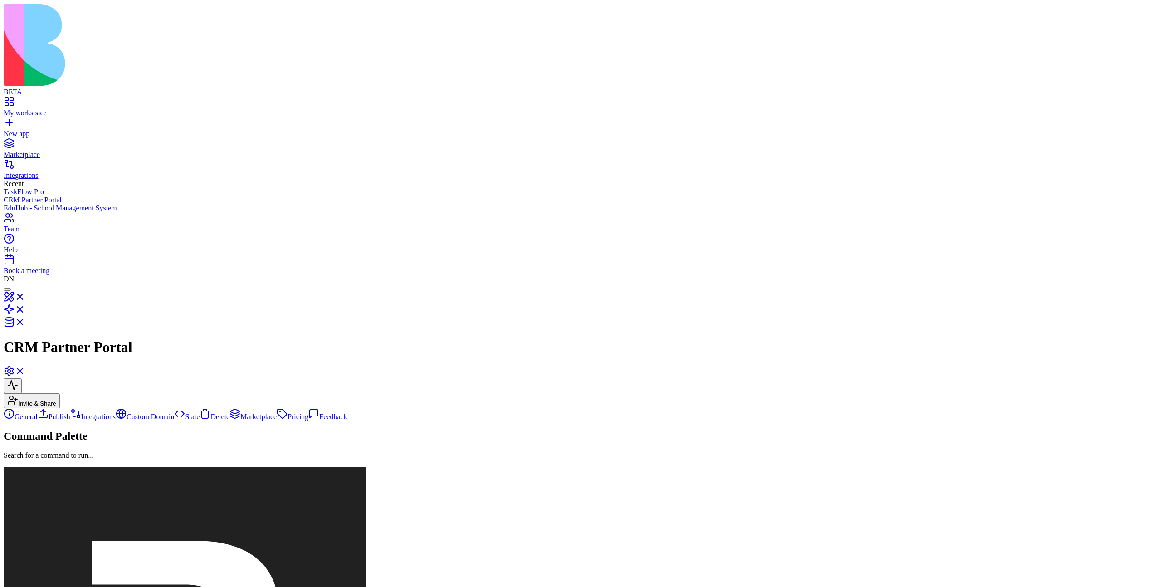
click at [200, 413] on link "Delete" at bounding box center [215, 417] width 30 height 8
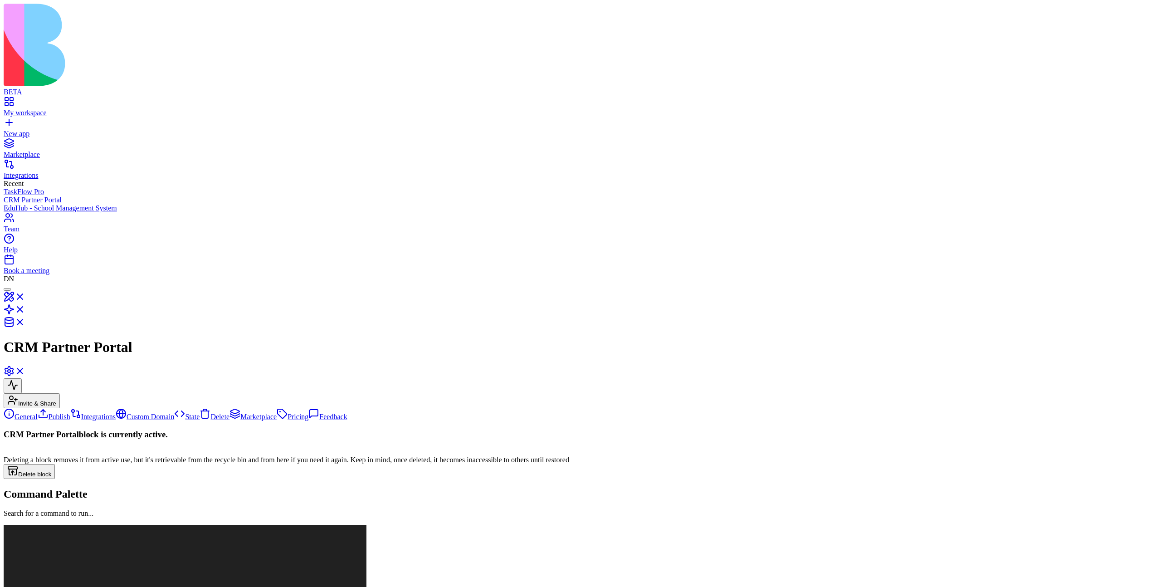
click at [38, 413] on link "General" at bounding box center [21, 417] width 34 height 8
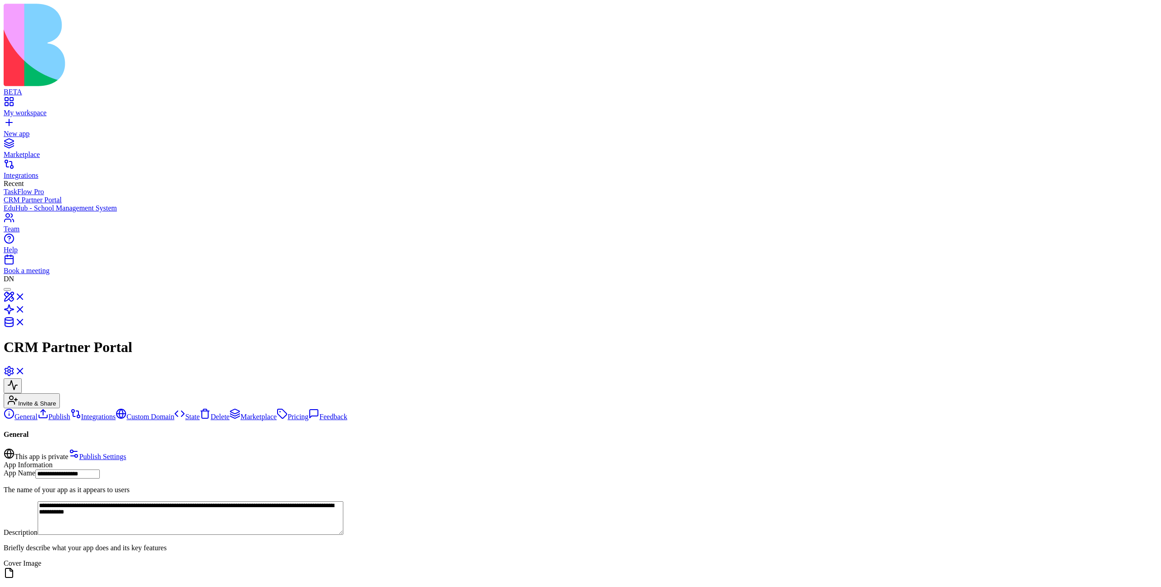
click at [35, 109] on div "My workspace" at bounding box center [581, 113] width 1154 height 8
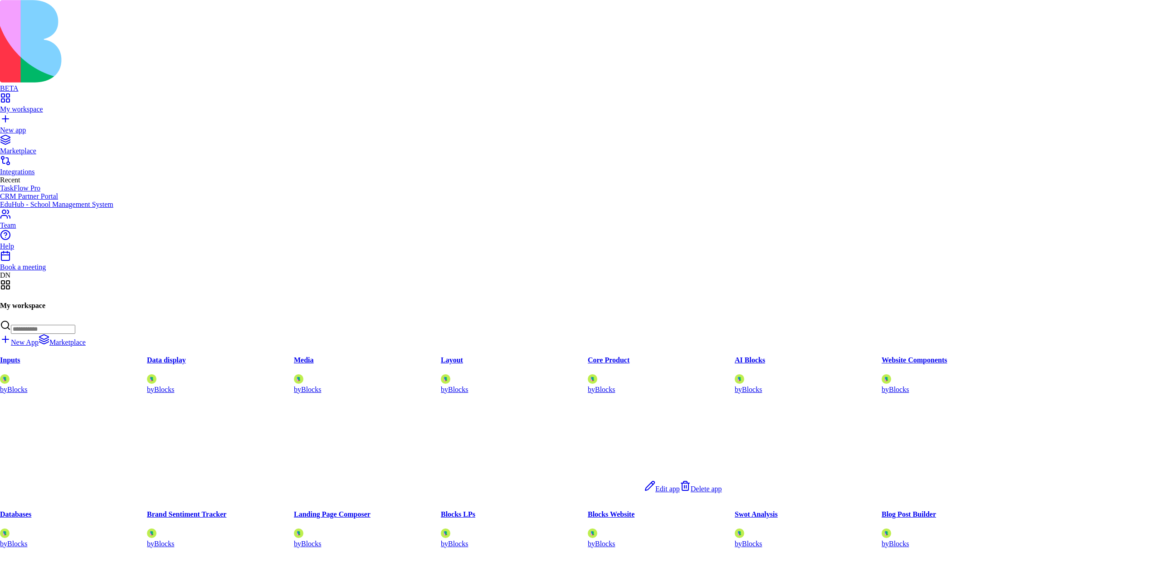
click at [691, 493] on span "Delete app" at bounding box center [706, 489] width 31 height 8
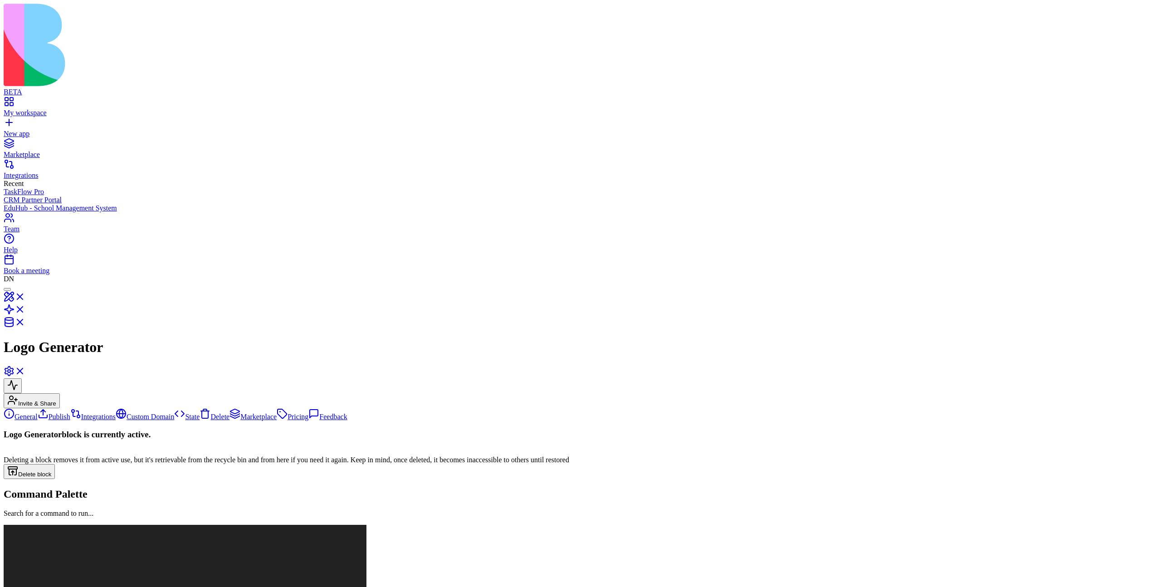
click at [38, 413] on link "General" at bounding box center [21, 417] width 34 height 8
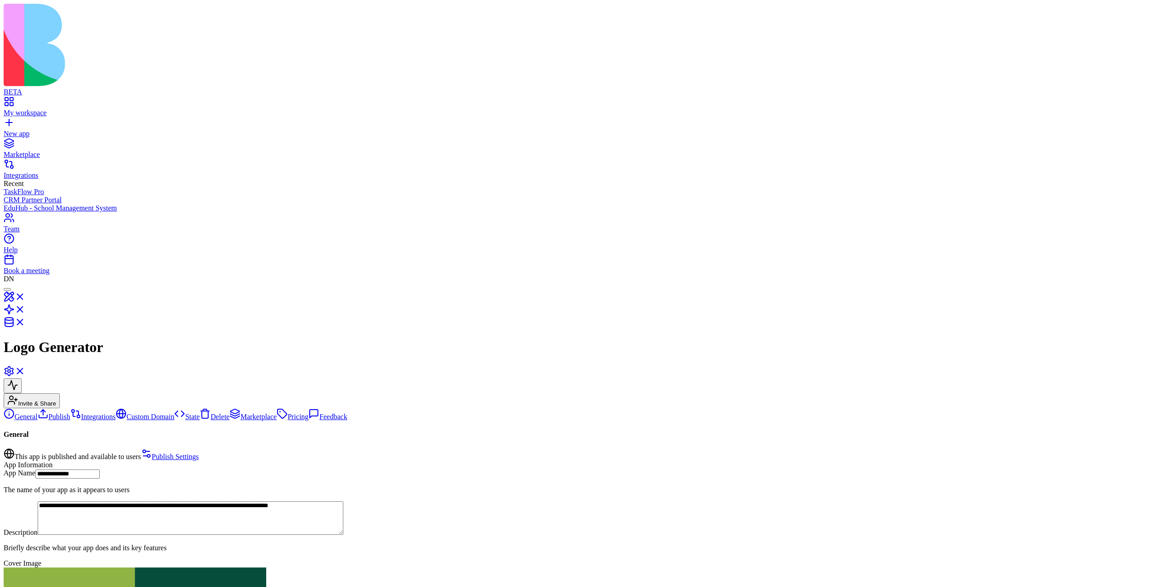
scroll to position [118, 0]
click at [200, 413] on link "Delete" at bounding box center [215, 417] width 30 height 8
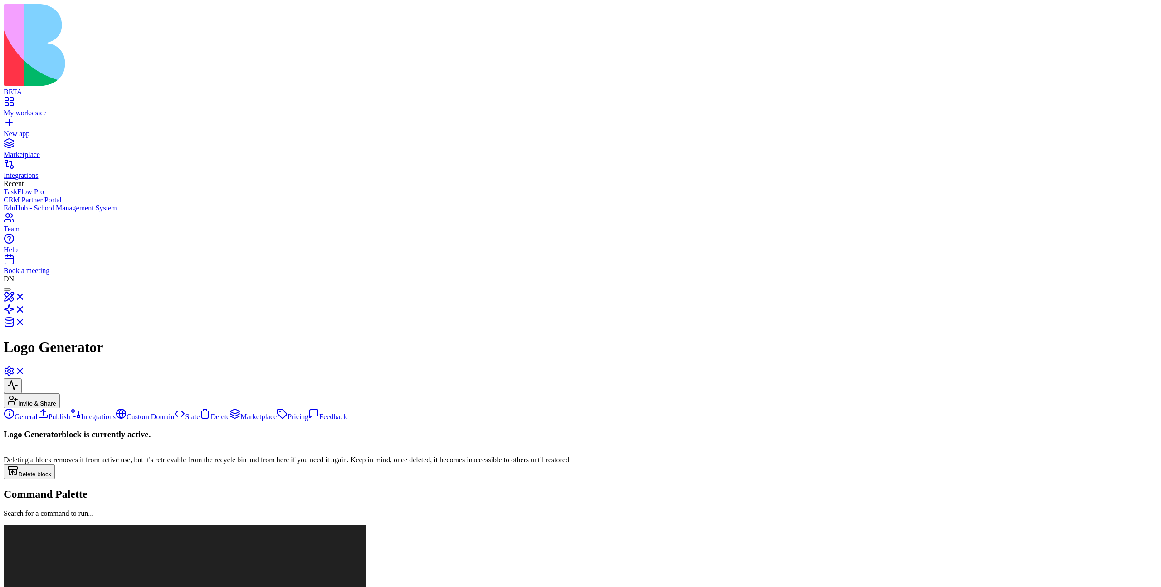
click at [38, 413] on link "General" at bounding box center [21, 417] width 34 height 8
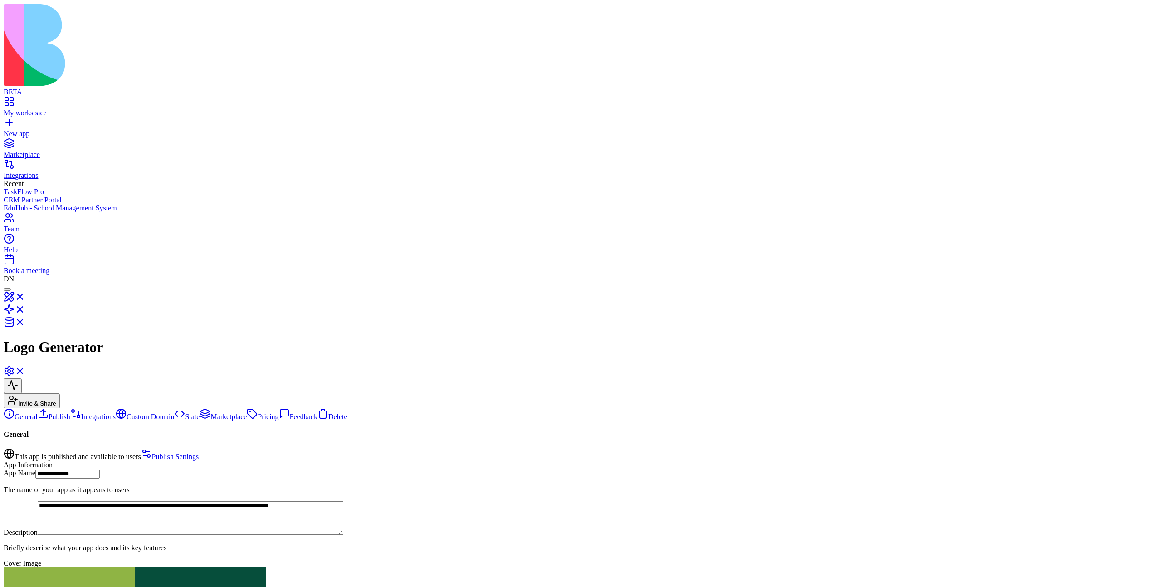
click at [60, 393] on button "Invite & Share" at bounding box center [32, 400] width 56 height 15
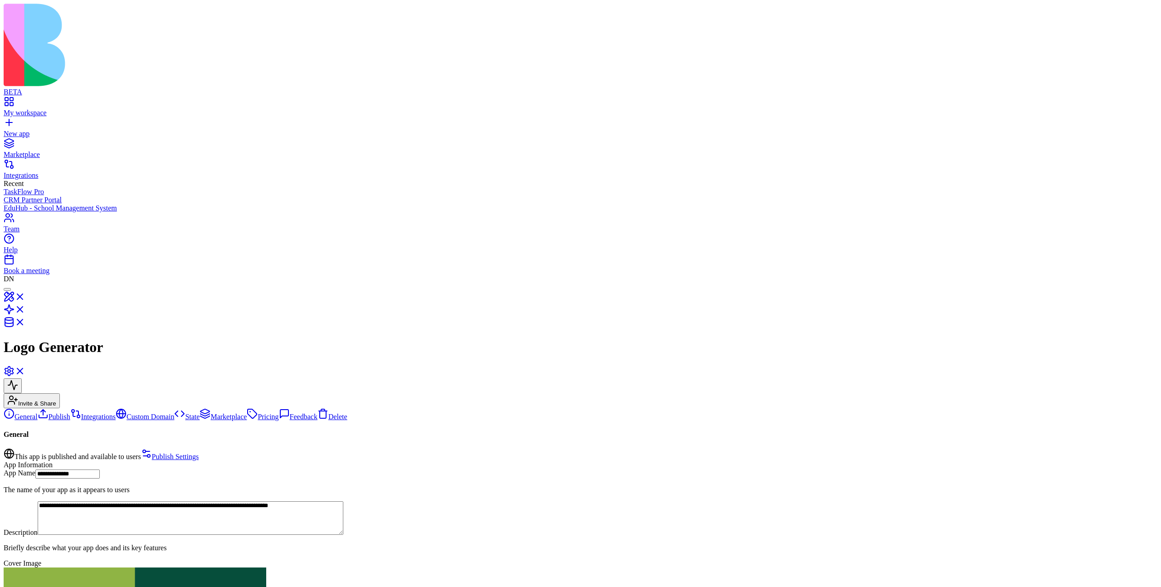
click at [15, 275] on link "Book a meeting" at bounding box center [581, 267] width 1154 height 16
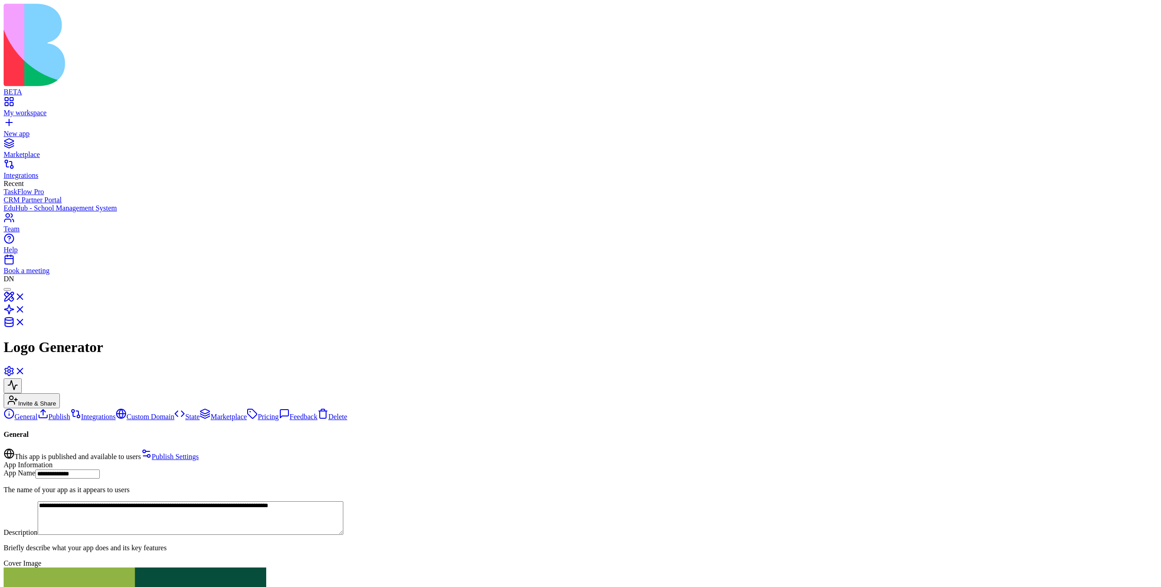
click at [38, 275] on div "Book a meeting" at bounding box center [581, 271] width 1154 height 8
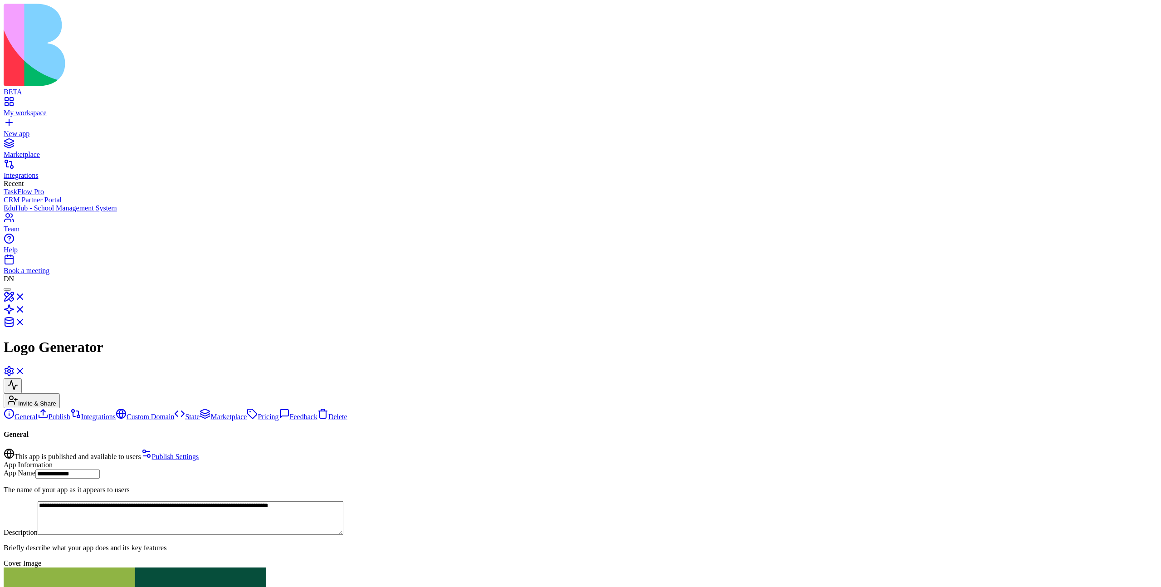
click at [43, 275] on link "Book a meeting" at bounding box center [581, 267] width 1154 height 16
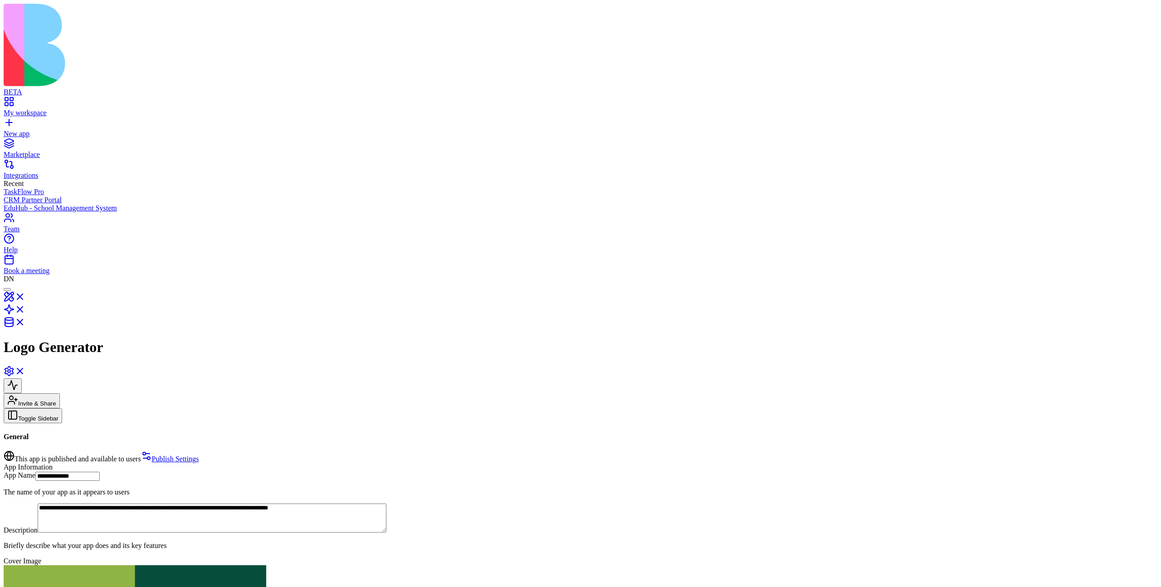
click at [62, 408] on button "Toggle Sidebar" at bounding box center [33, 415] width 59 height 15
click at [28, 109] on div "My workspace" at bounding box center [581, 113] width 1154 height 8
click at [62, 408] on button "Toggle Sidebar" at bounding box center [33, 415] width 59 height 15
click at [29, 408] on button "Toggle Sidebar" at bounding box center [33, 415] width 59 height 15
